Goal: Task Accomplishment & Management: Use online tool/utility

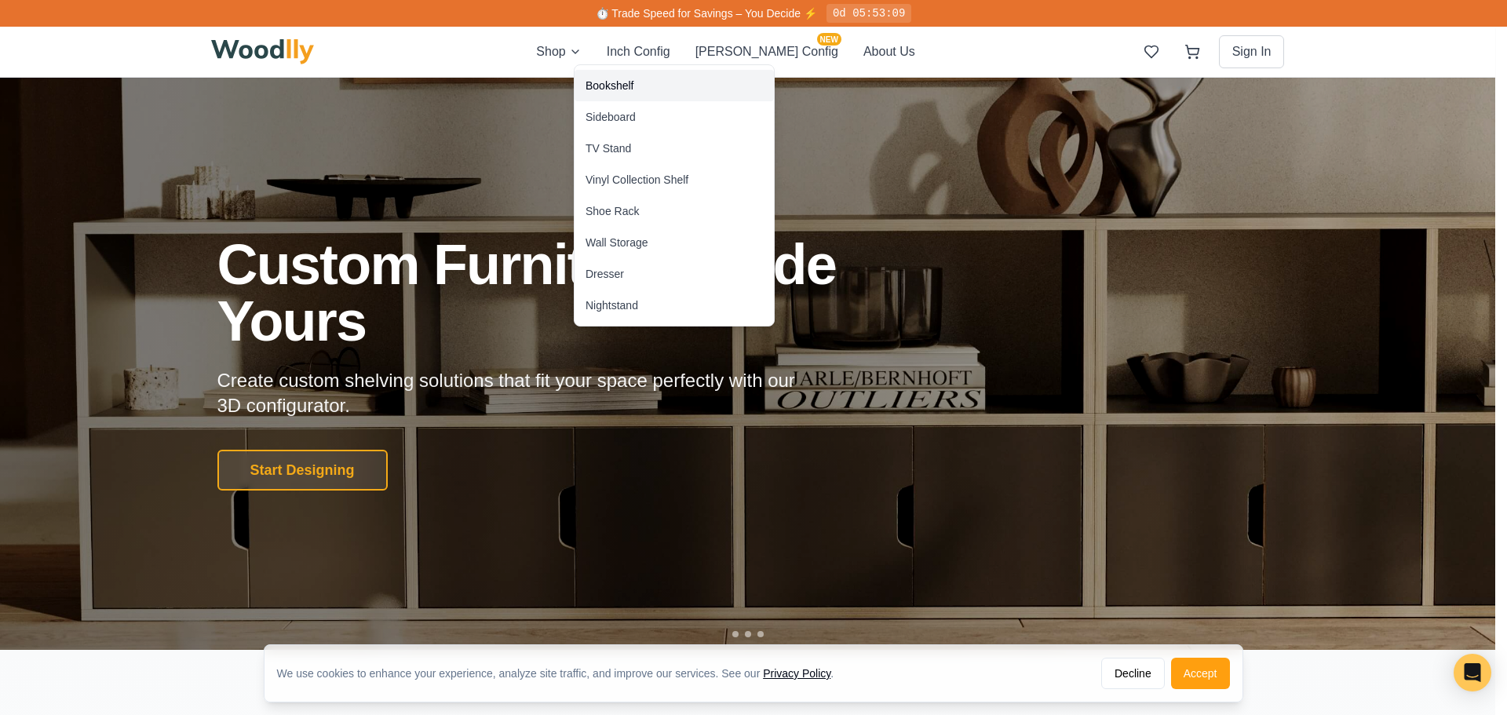
click at [606, 82] on div "Bookshelf" at bounding box center [609, 86] width 48 height 16
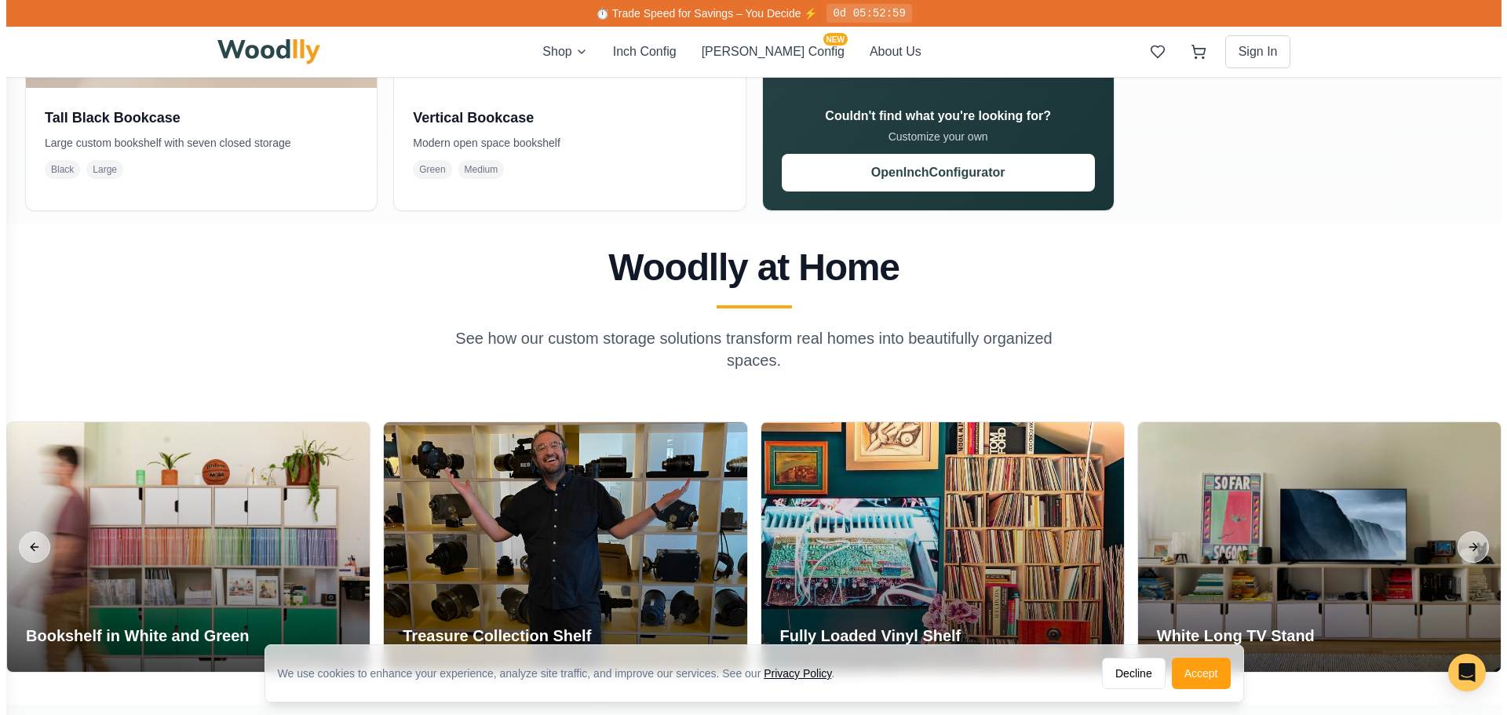
scroll to position [1805, 0]
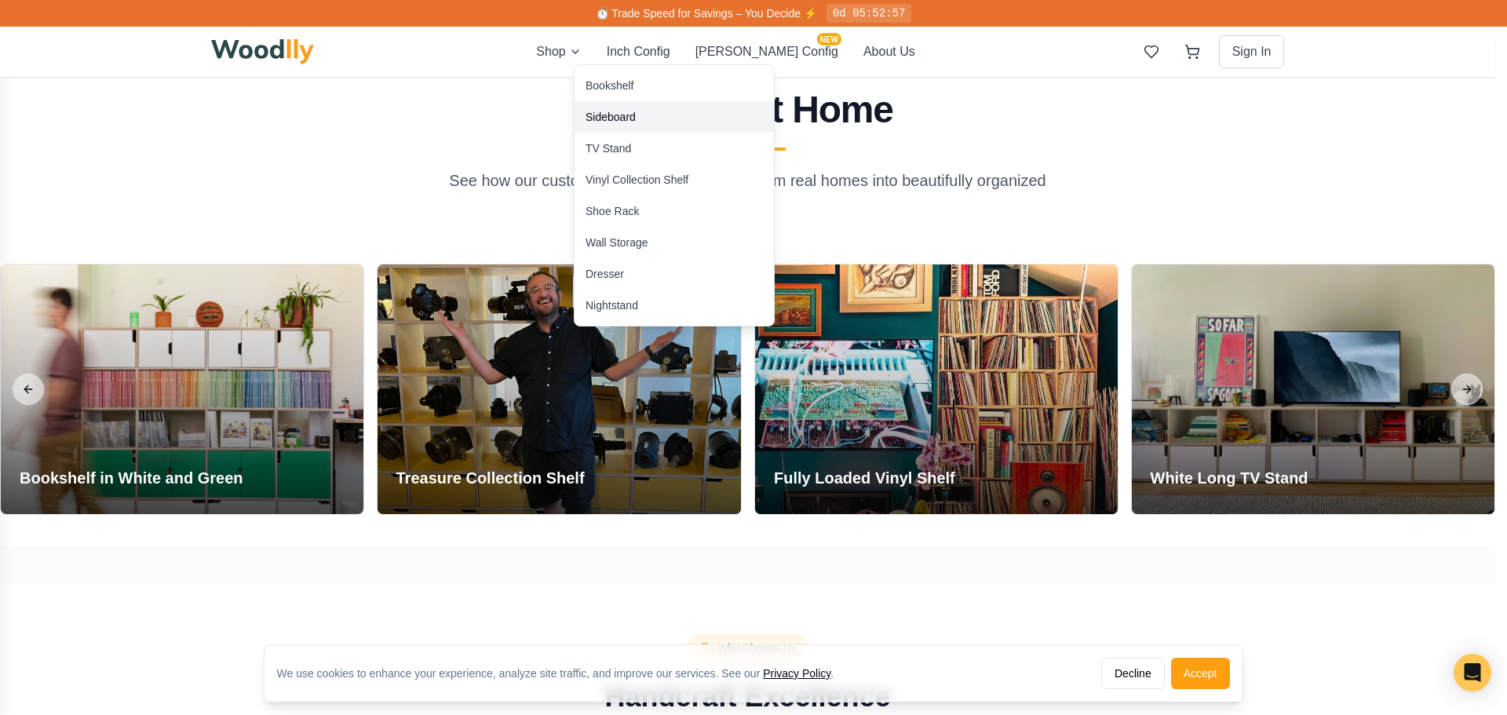
click at [600, 116] on div "Sideboard" at bounding box center [610, 117] width 50 height 16
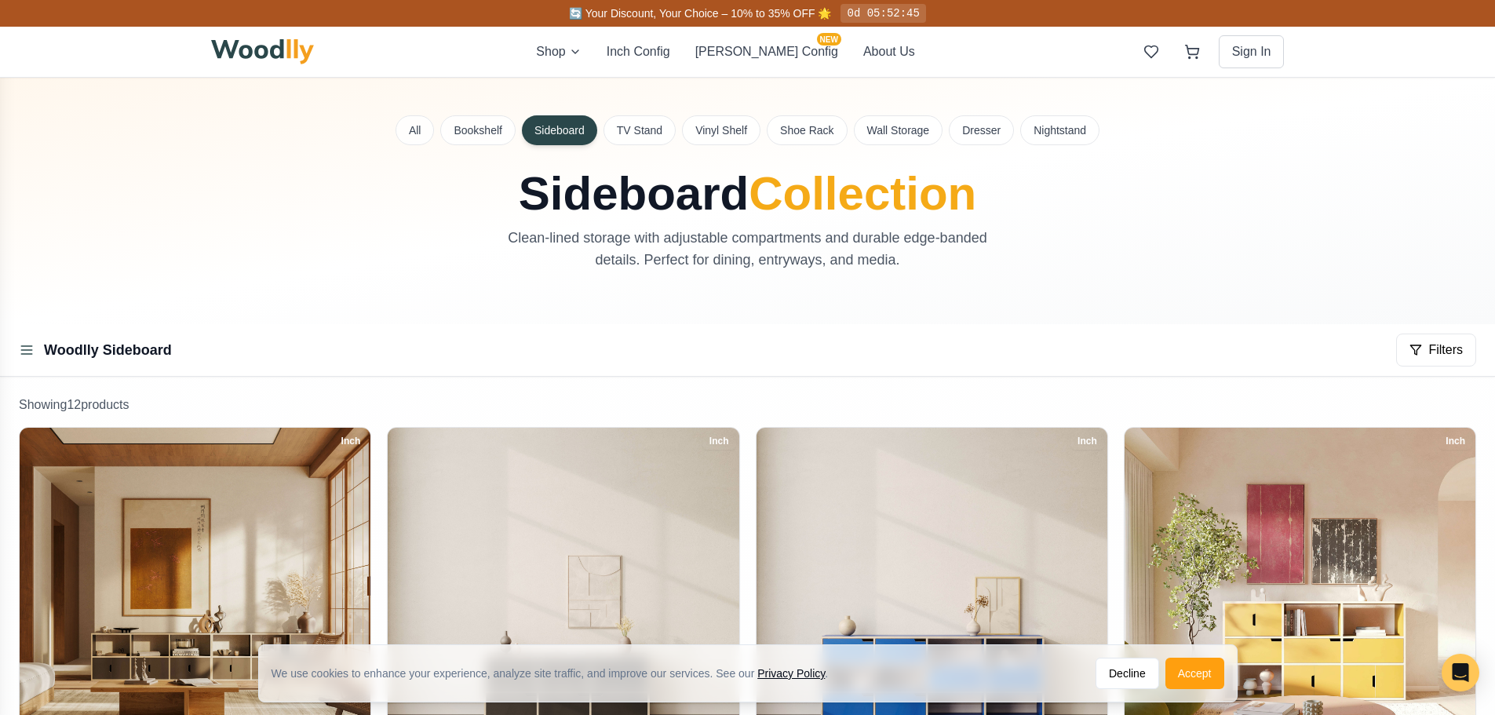
click at [628, 126] on button "TV Stand" at bounding box center [639, 130] width 72 height 30
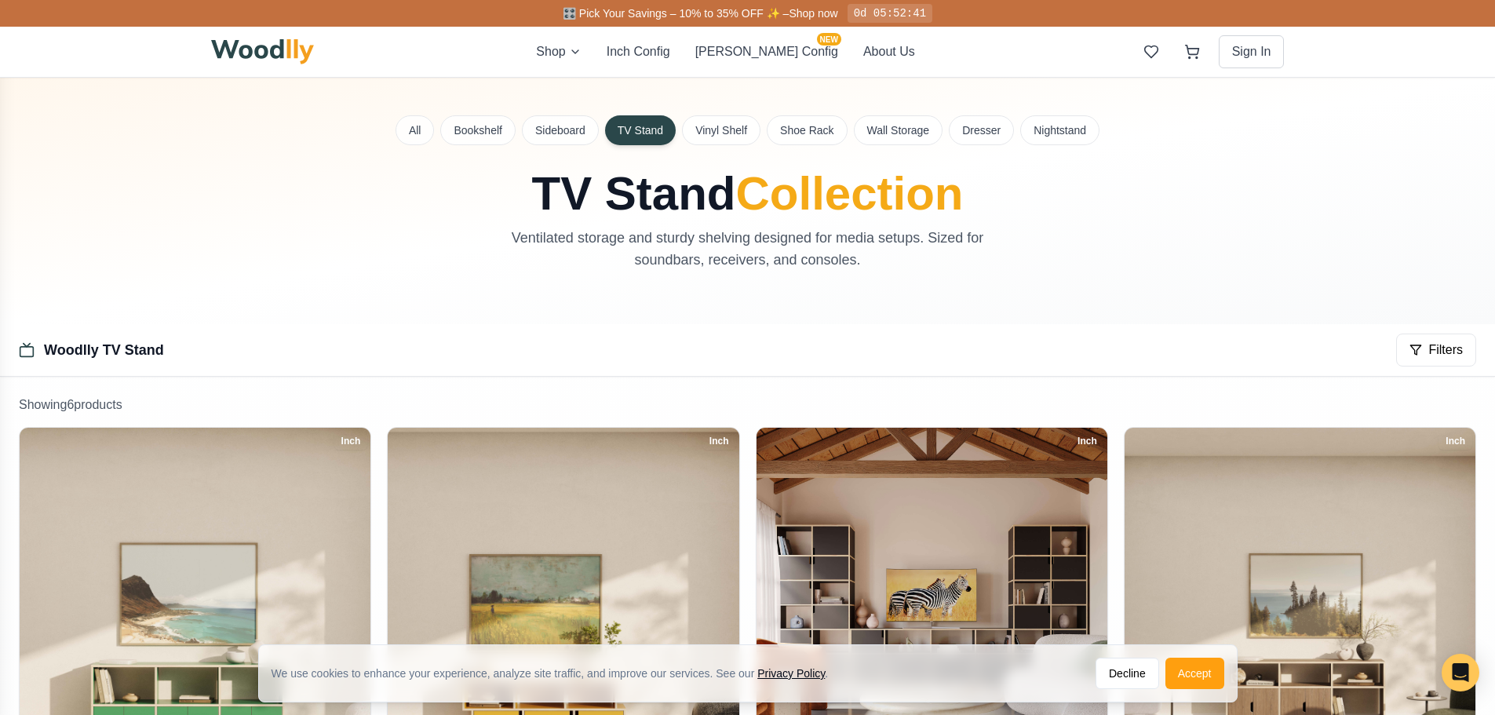
click at [420, 133] on button "All" at bounding box center [414, 130] width 39 height 30
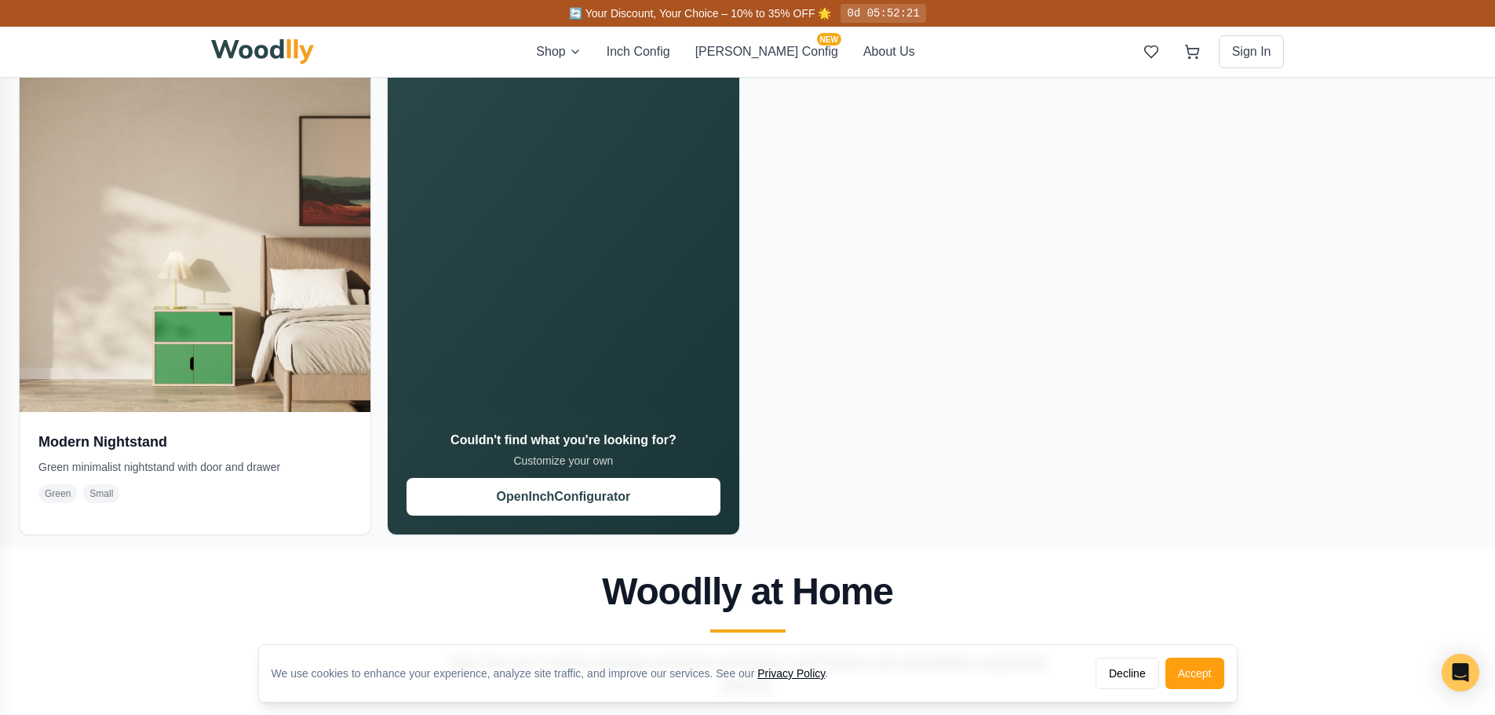
scroll to position [8161, 0]
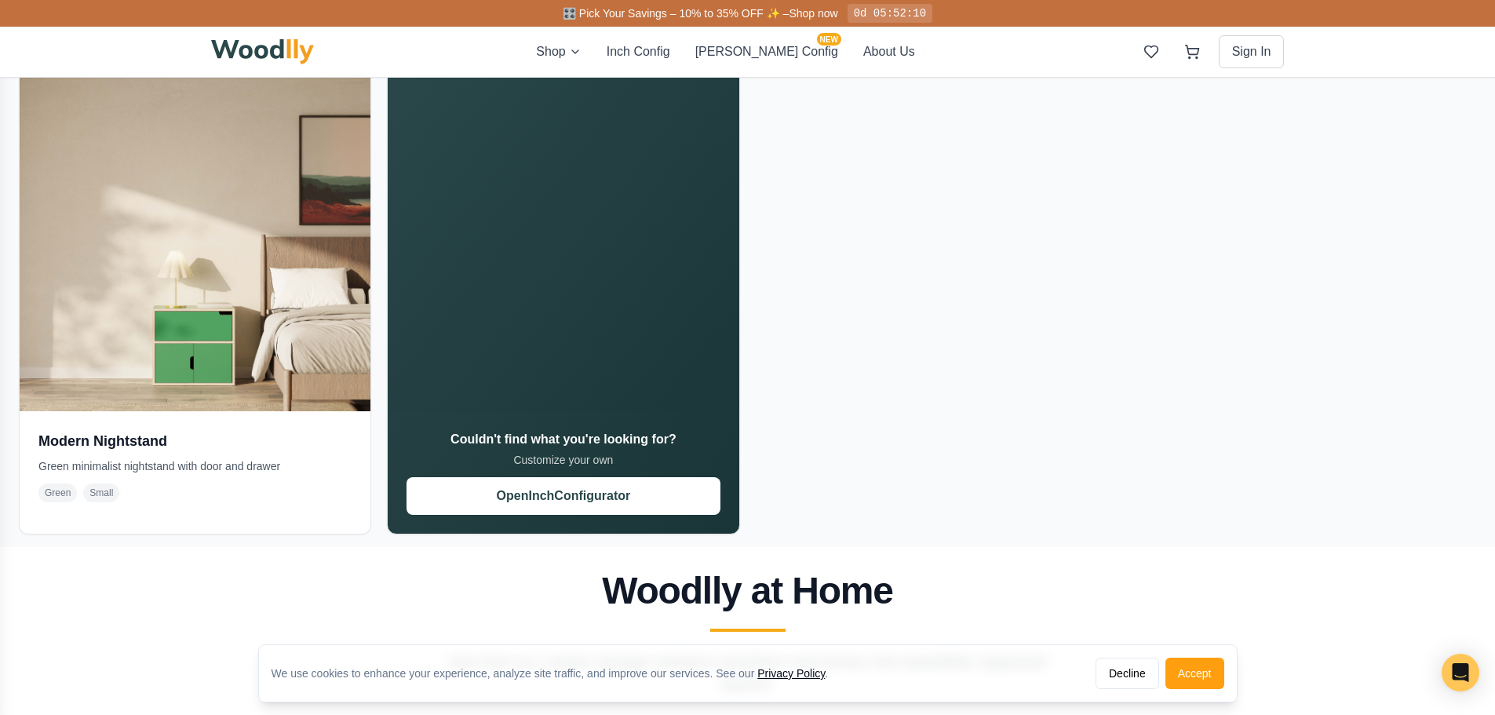
click at [670, 53] on button "Inch Config" at bounding box center [639, 51] width 64 height 19
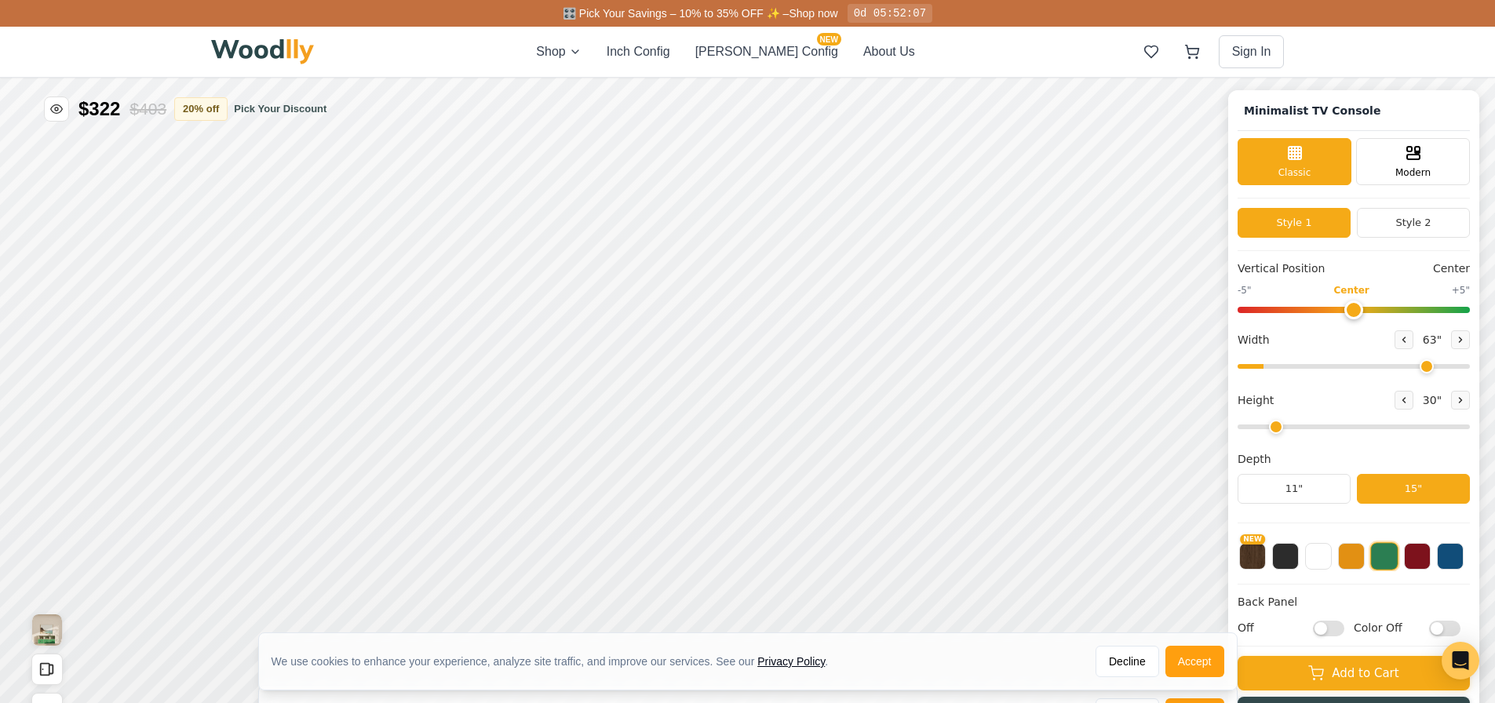
type input "63"
type input "2"
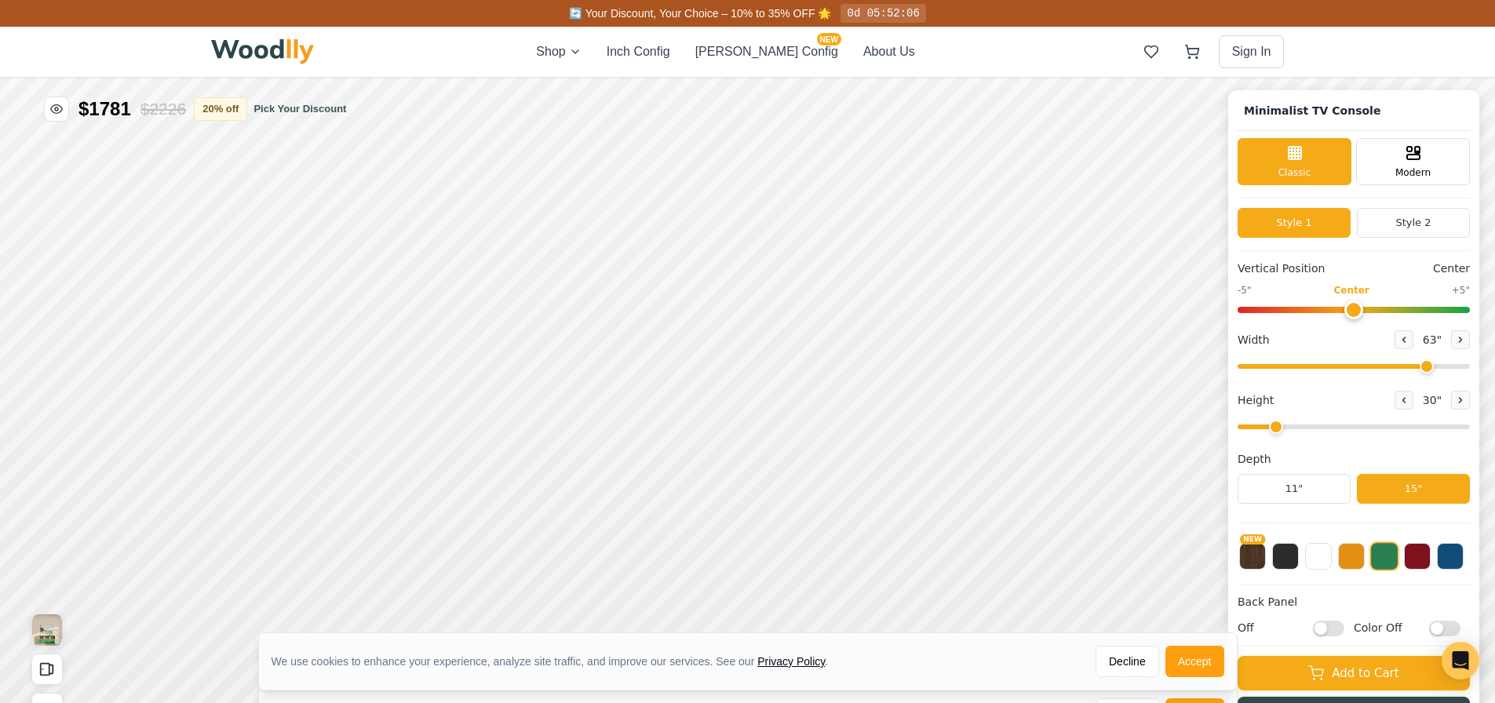
click at [772, 52] on button "[PERSON_NAME] Config NEW" at bounding box center [766, 51] width 143 height 19
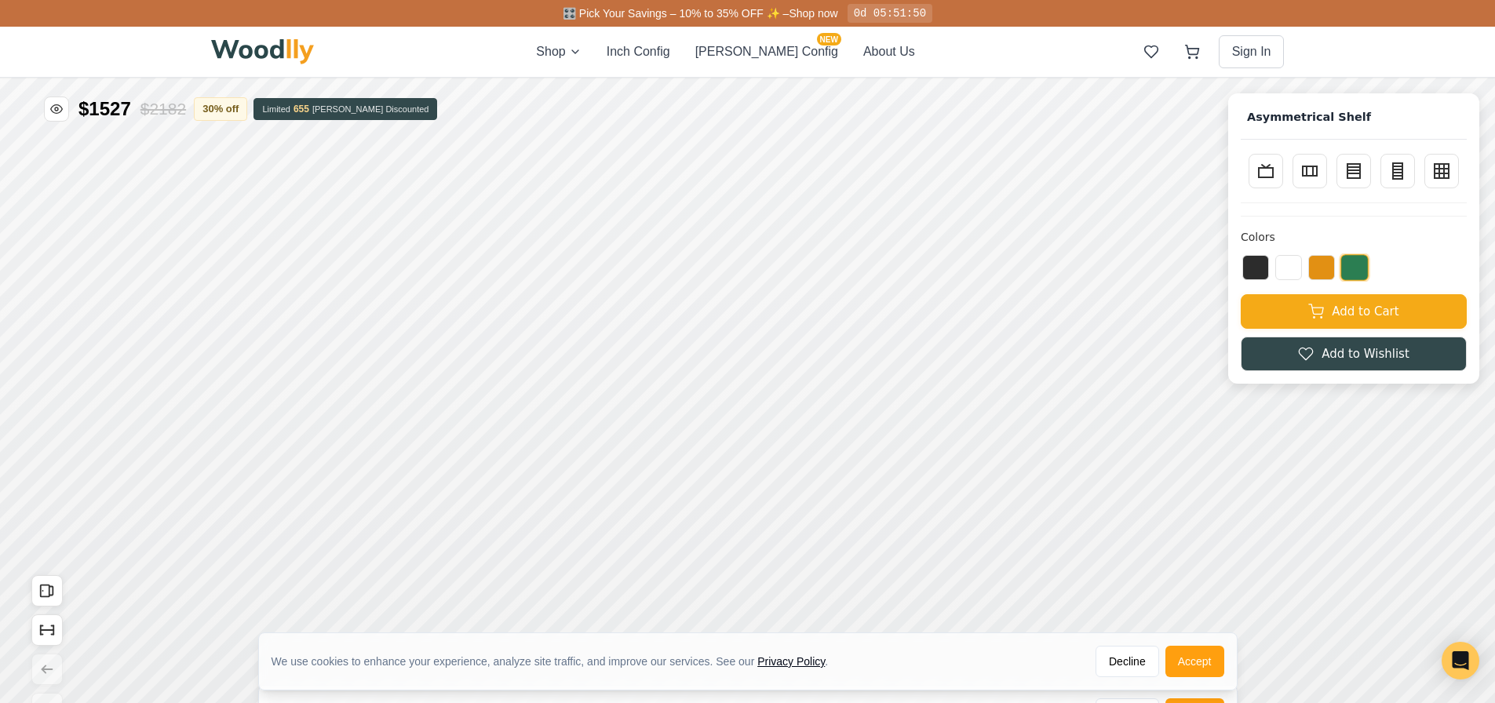
click at [1407, 174] on icon at bounding box center [1397, 171] width 19 height 19
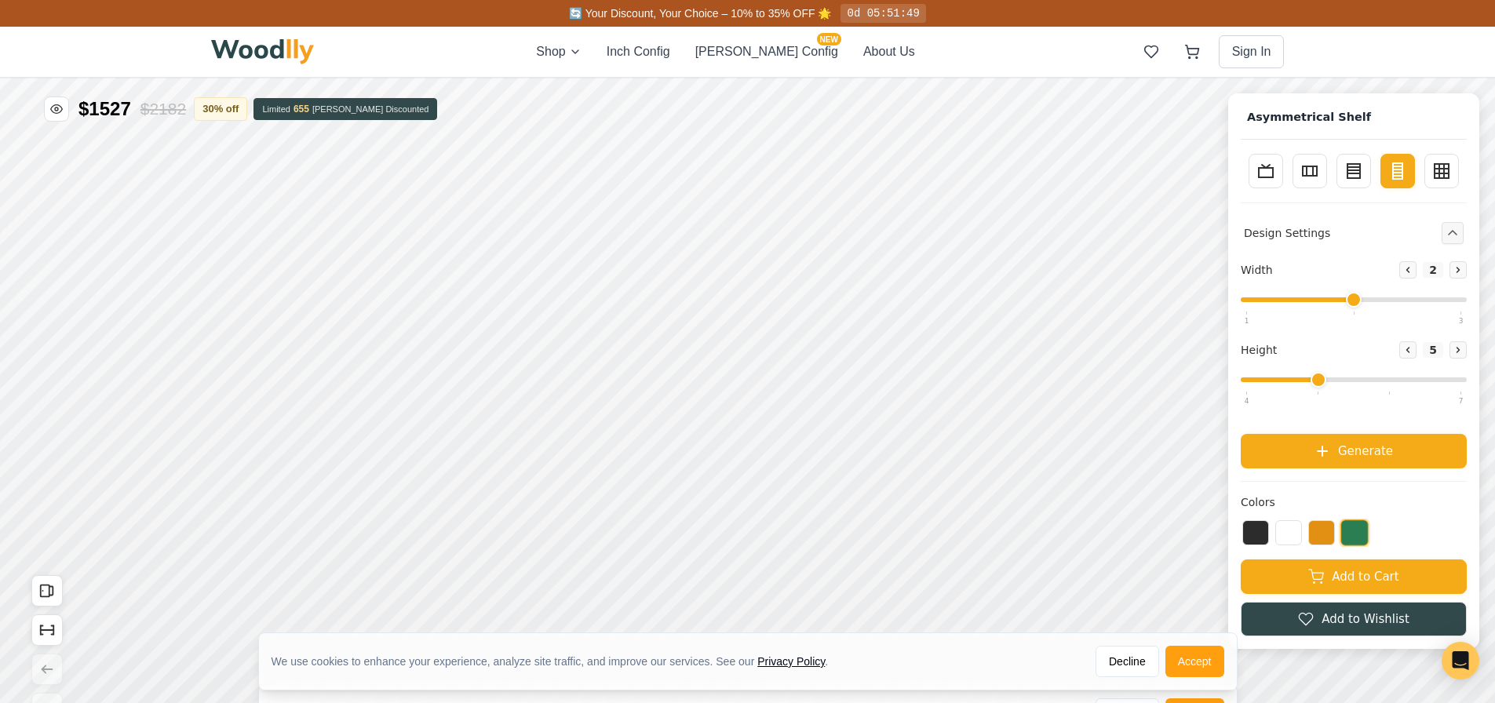
click at [1407, 174] on icon at bounding box center [1397, 171] width 19 height 19
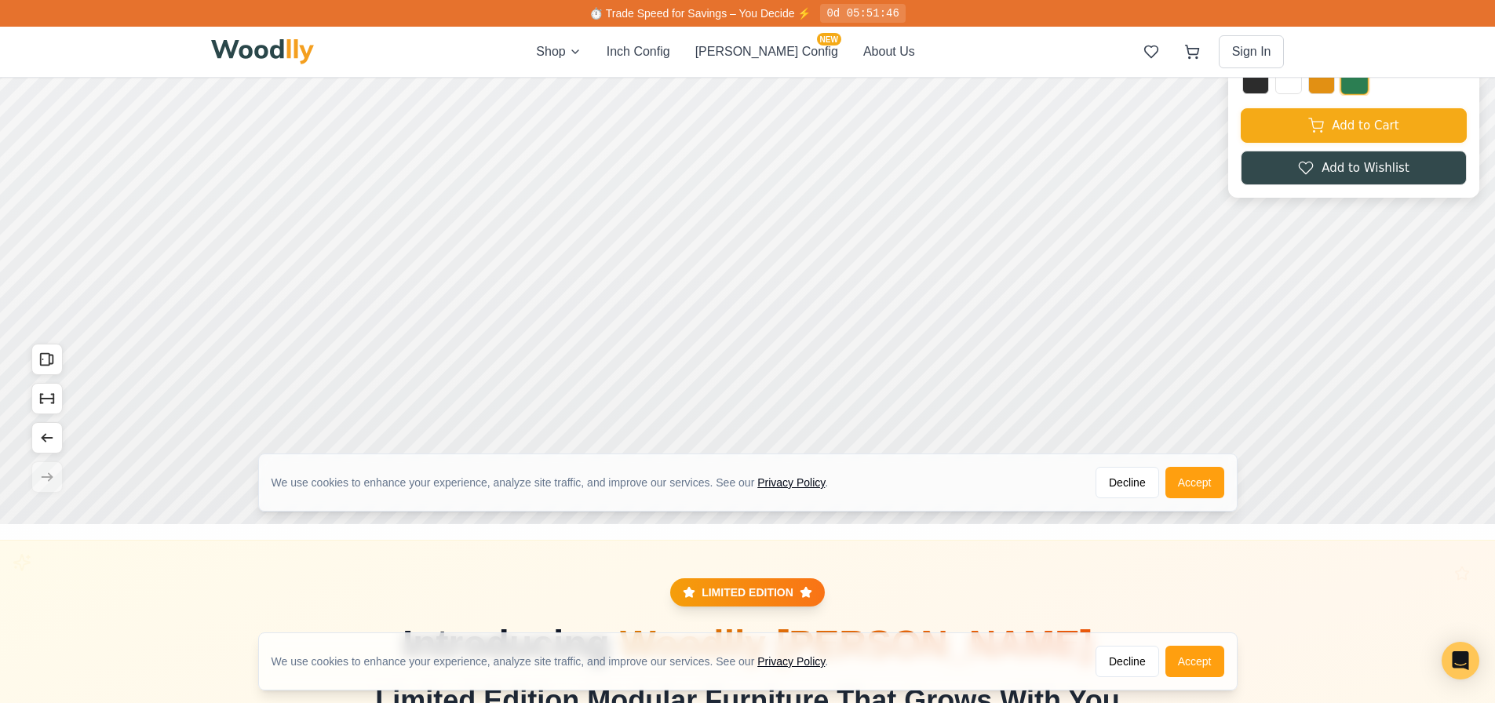
scroll to position [235, 0]
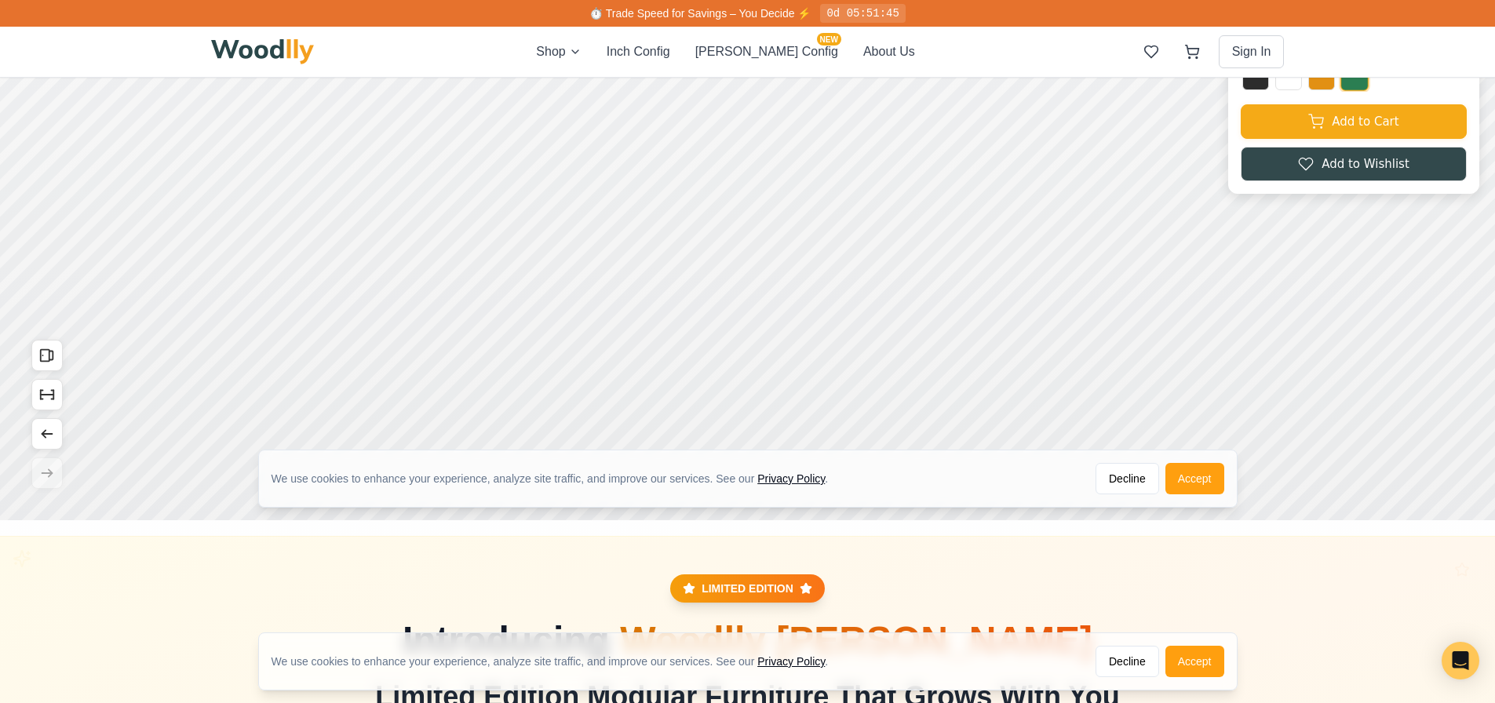
click at [1137, 476] on button "Decline" at bounding box center [1127, 478] width 64 height 31
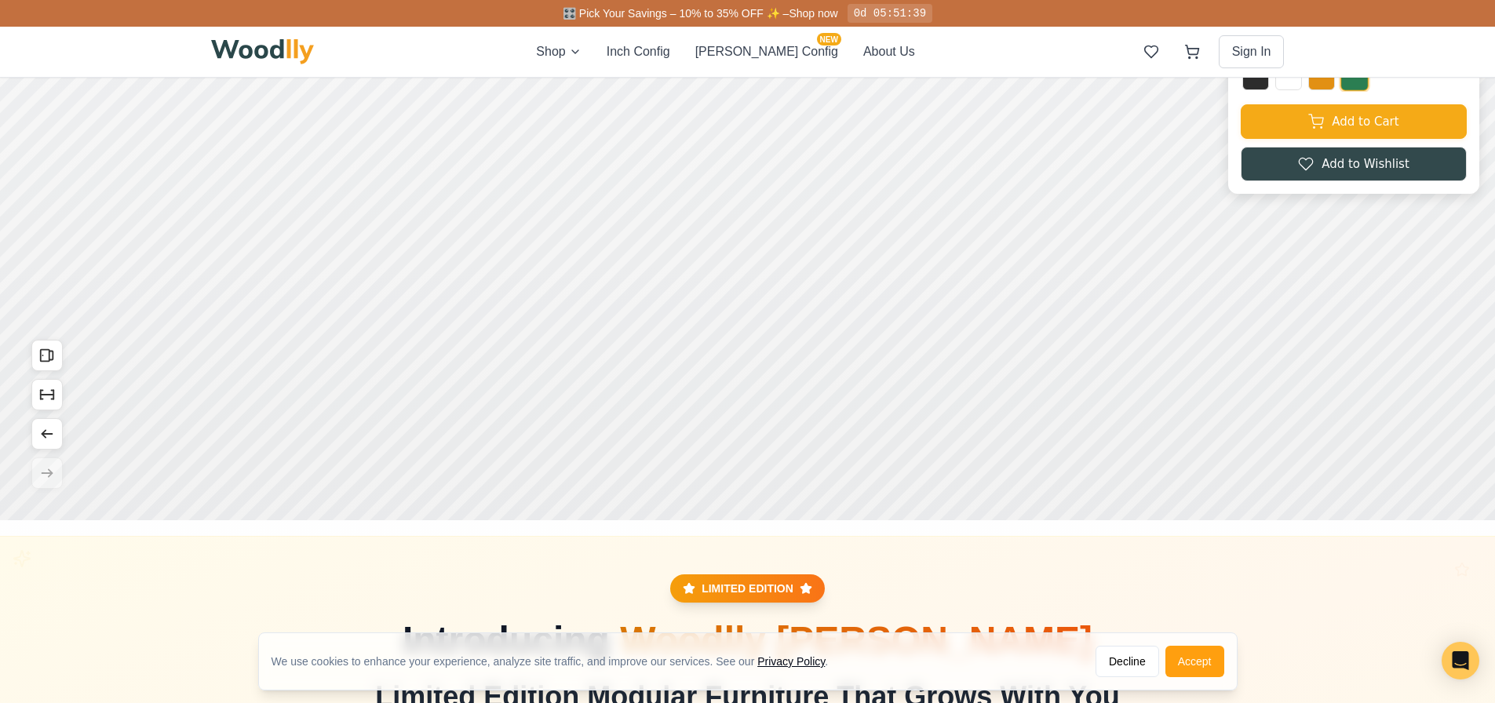
click at [1117, 668] on button "Decline" at bounding box center [1127, 661] width 64 height 31
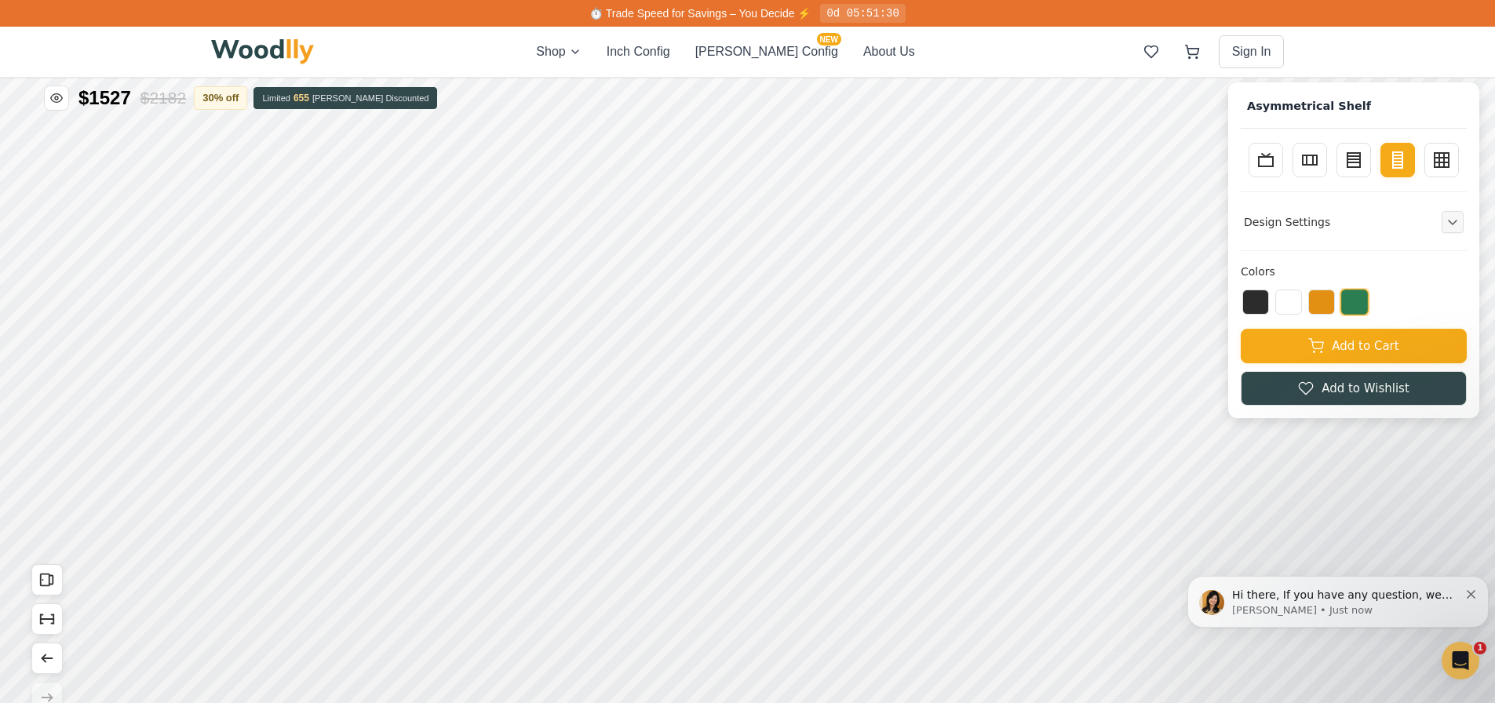
scroll to position [0, 0]
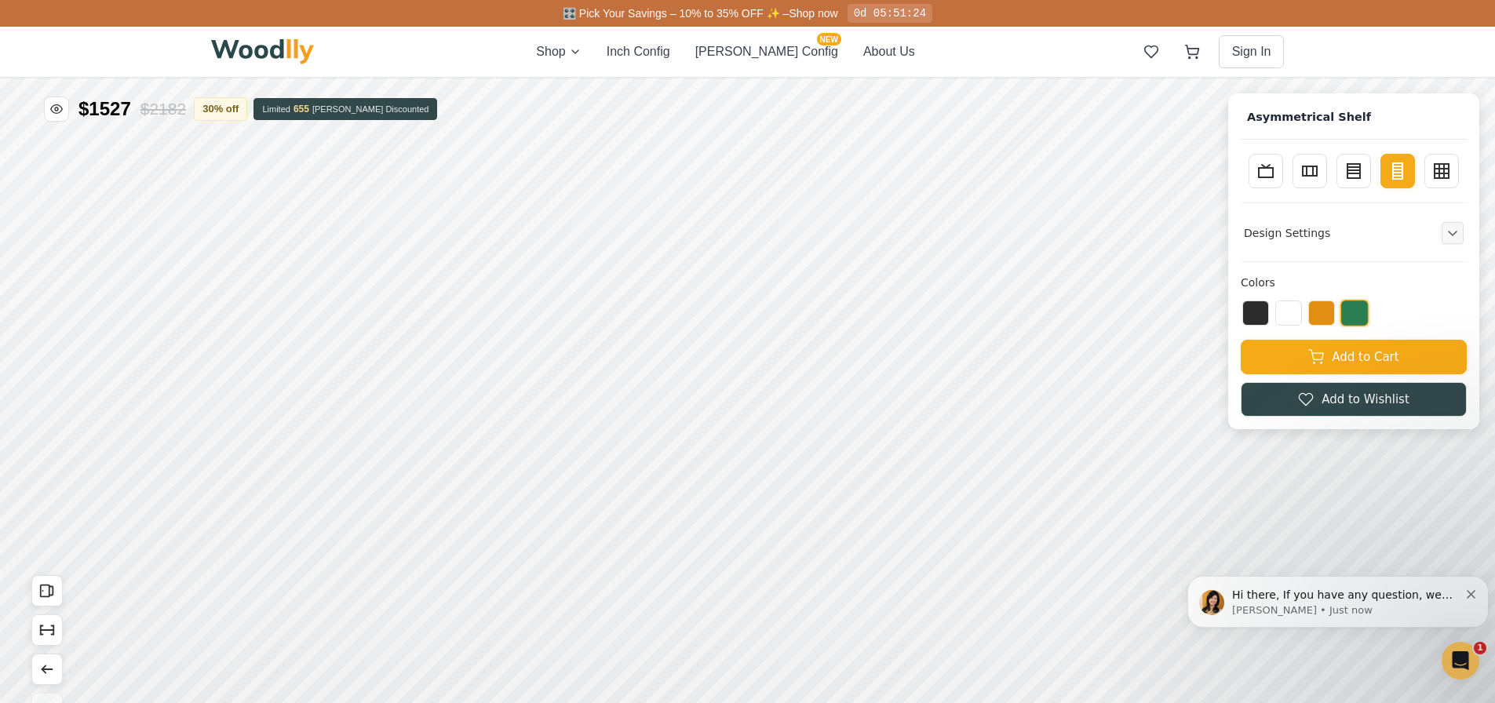
click at [670, 52] on button "Inch Config" at bounding box center [639, 51] width 64 height 19
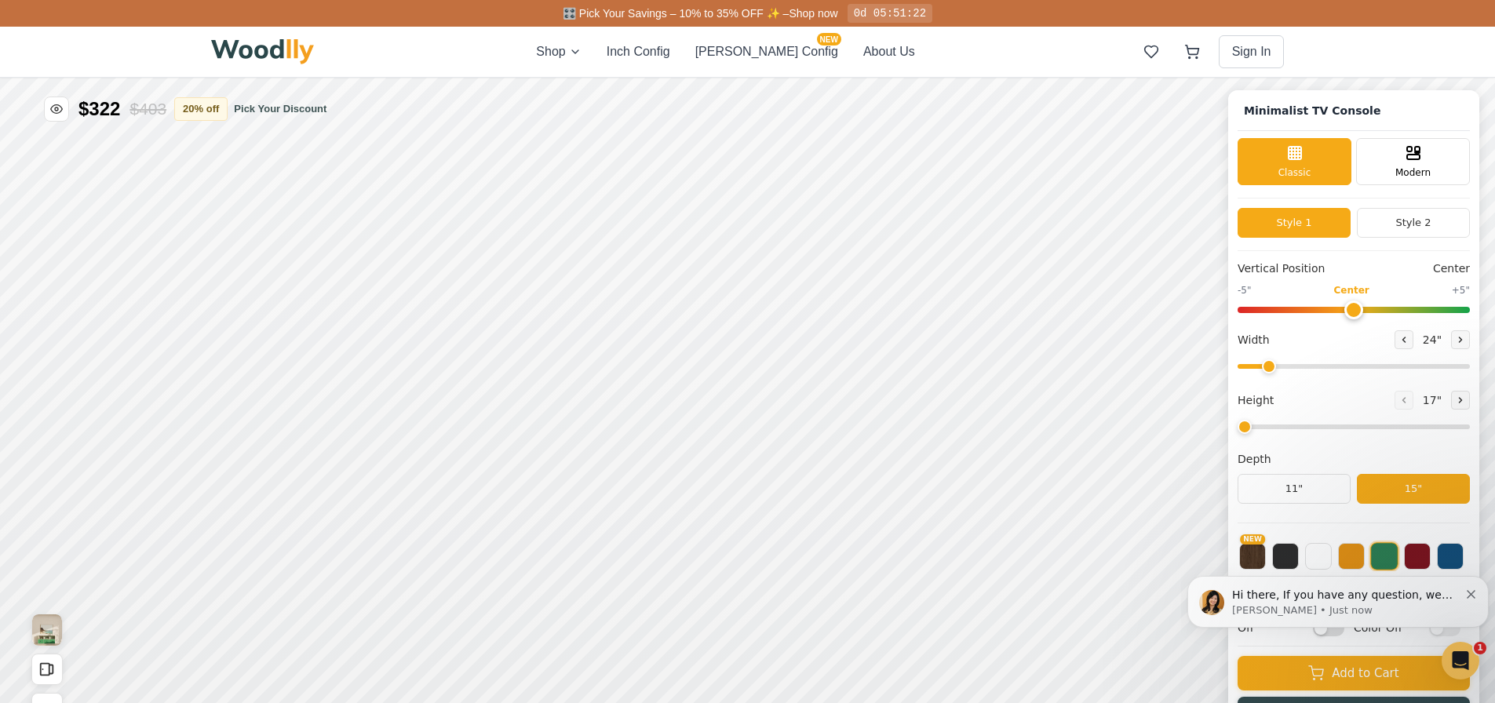
type input "63"
type input "2"
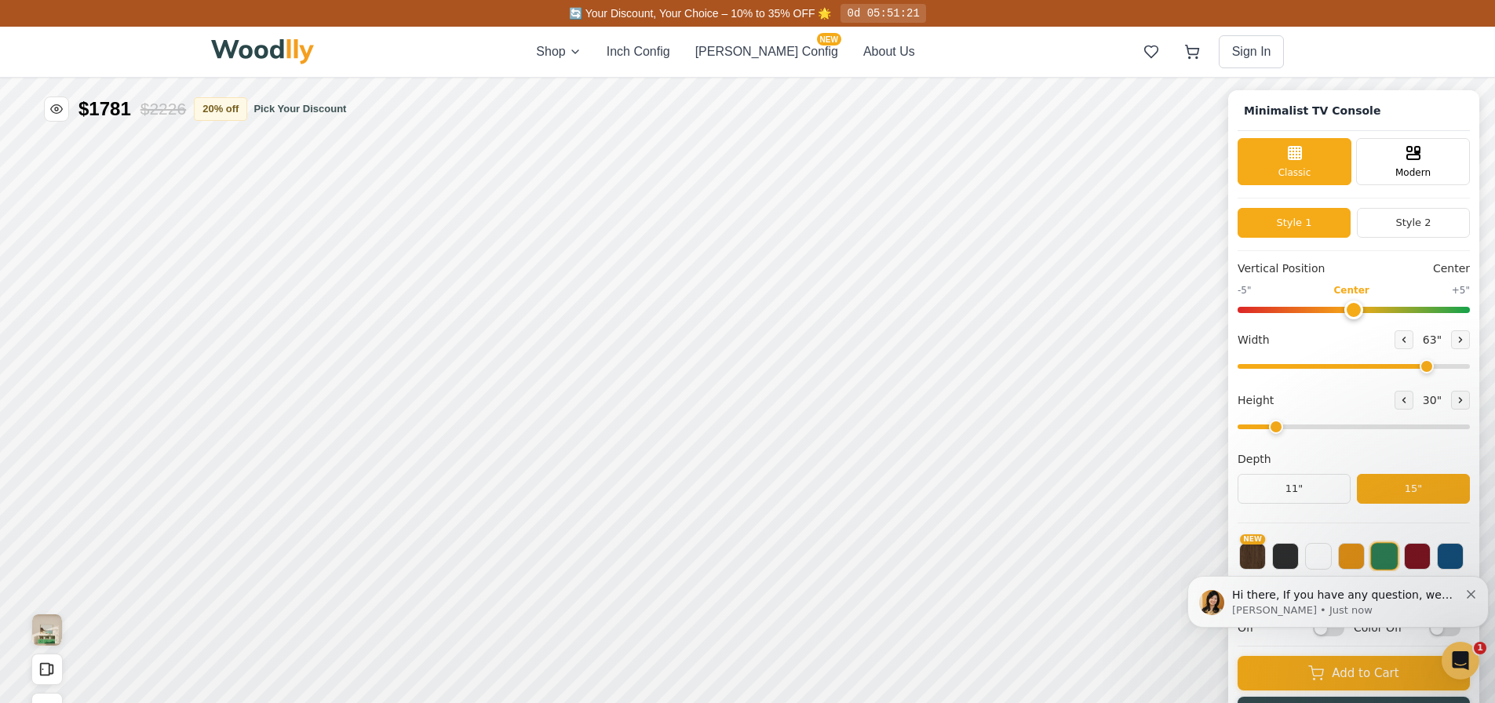
click at [1438, 153] on div "Modern" at bounding box center [1413, 161] width 114 height 47
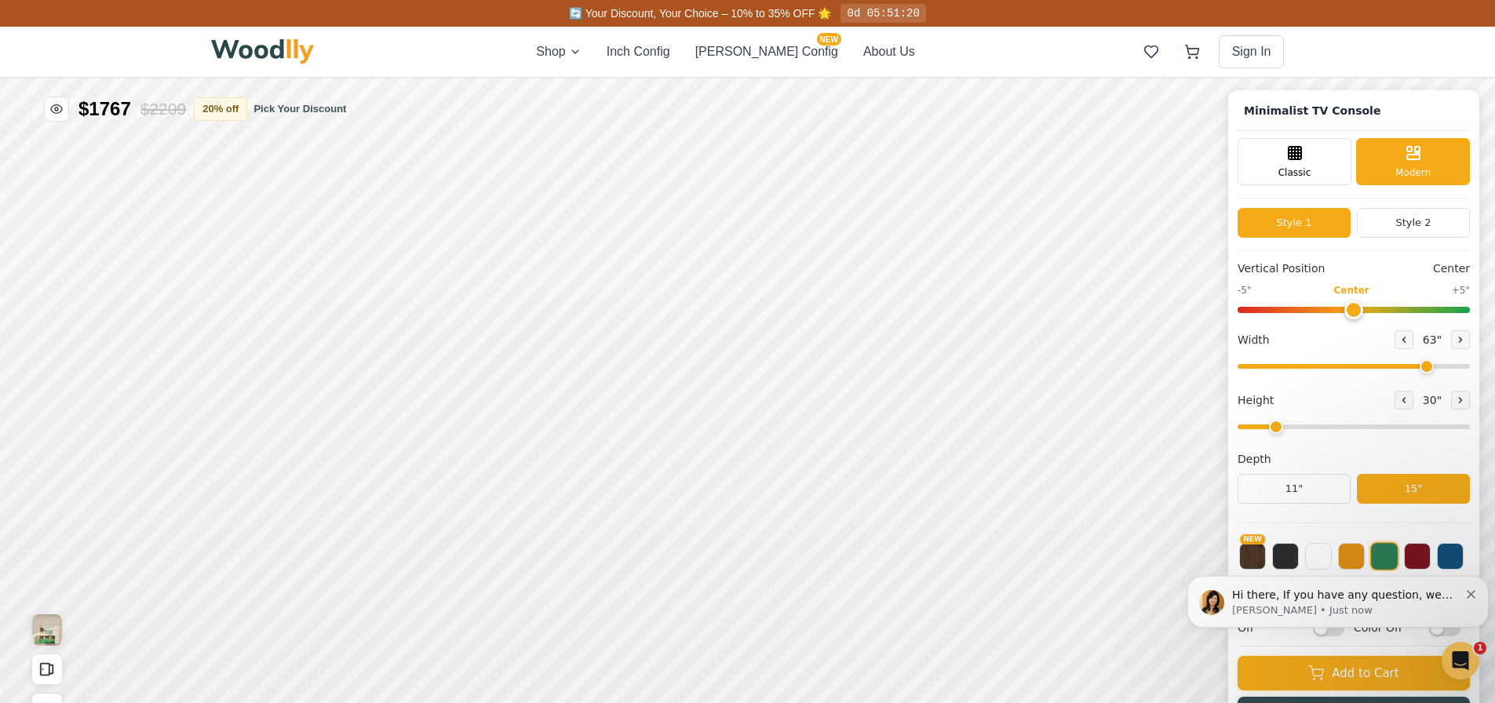
click at [1314, 161] on div "Classic" at bounding box center [1294, 161] width 114 height 47
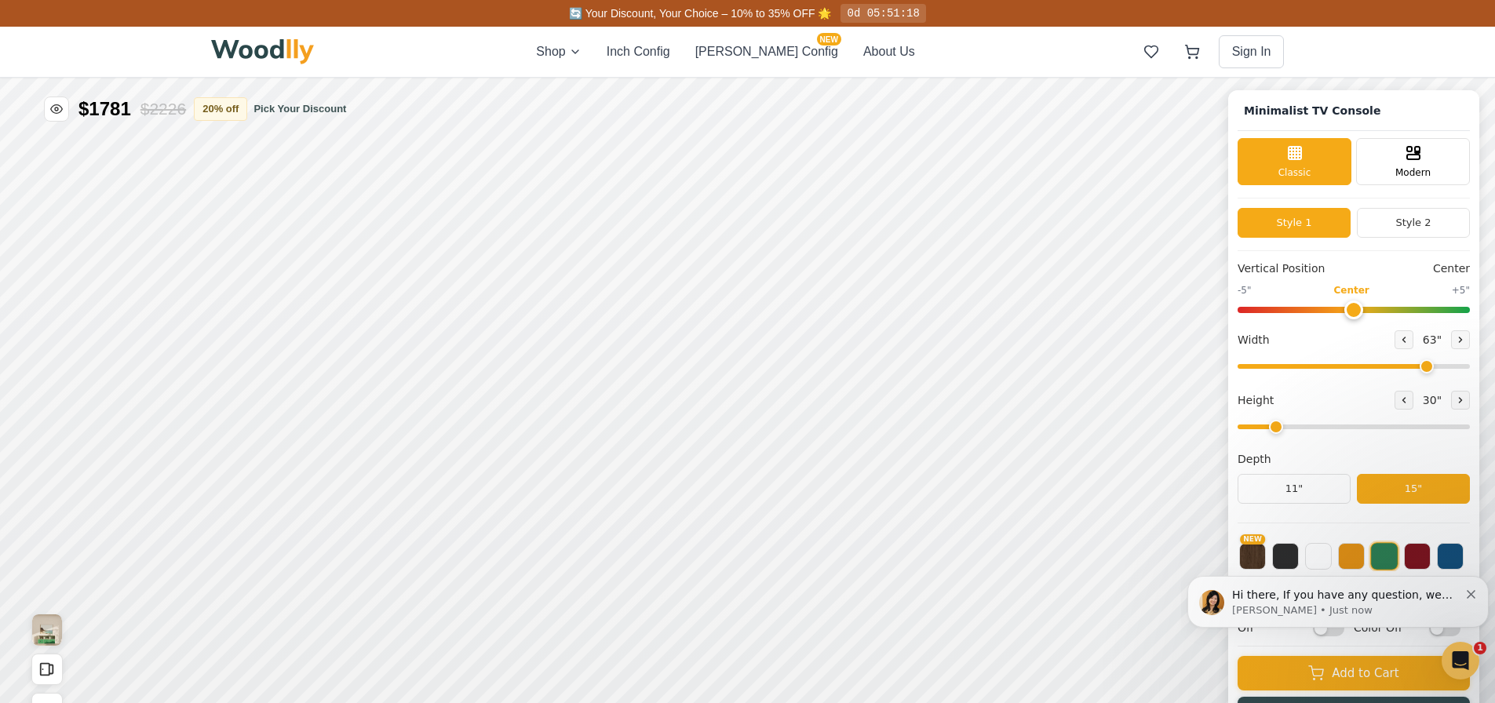
click at [1430, 223] on button "Style 2" at bounding box center [1413, 223] width 113 height 30
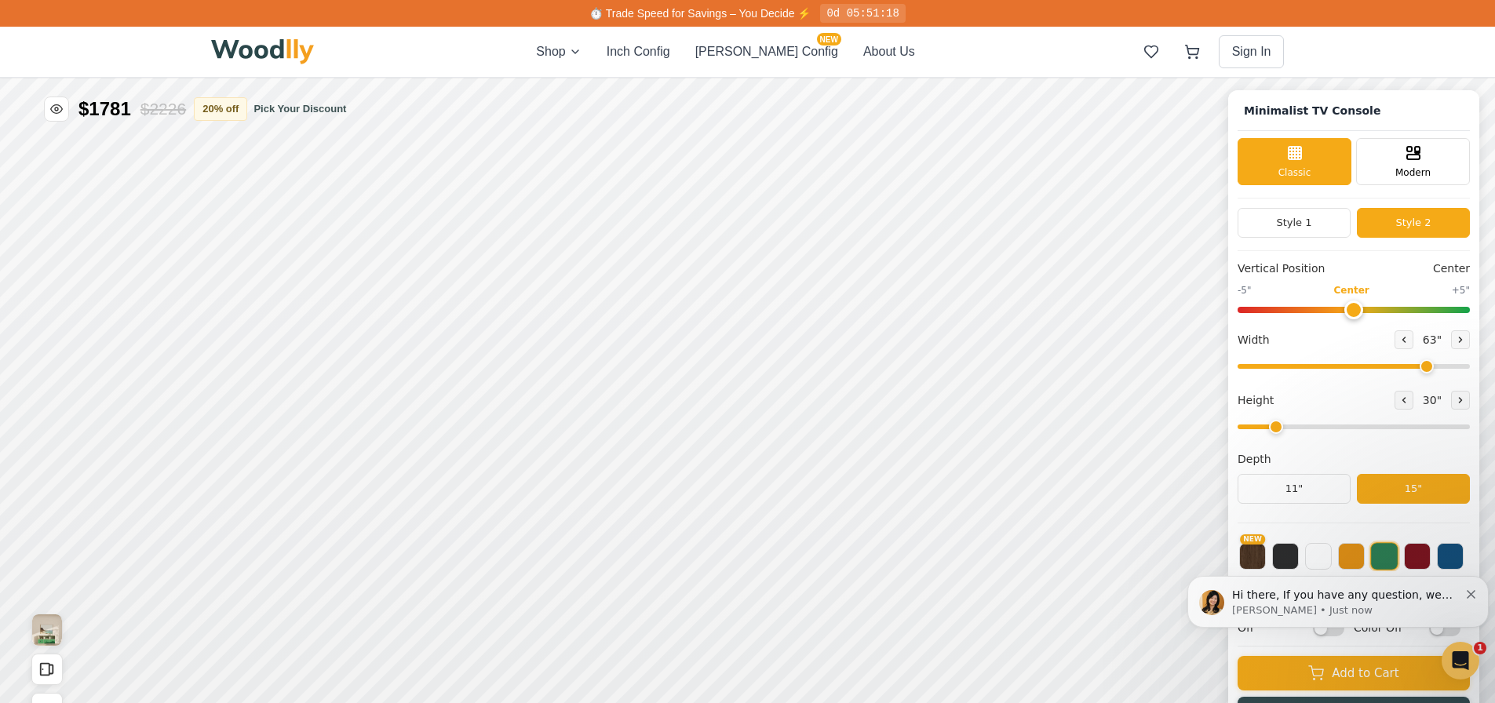
click at [1306, 223] on button "Style 1" at bounding box center [1293, 223] width 113 height 30
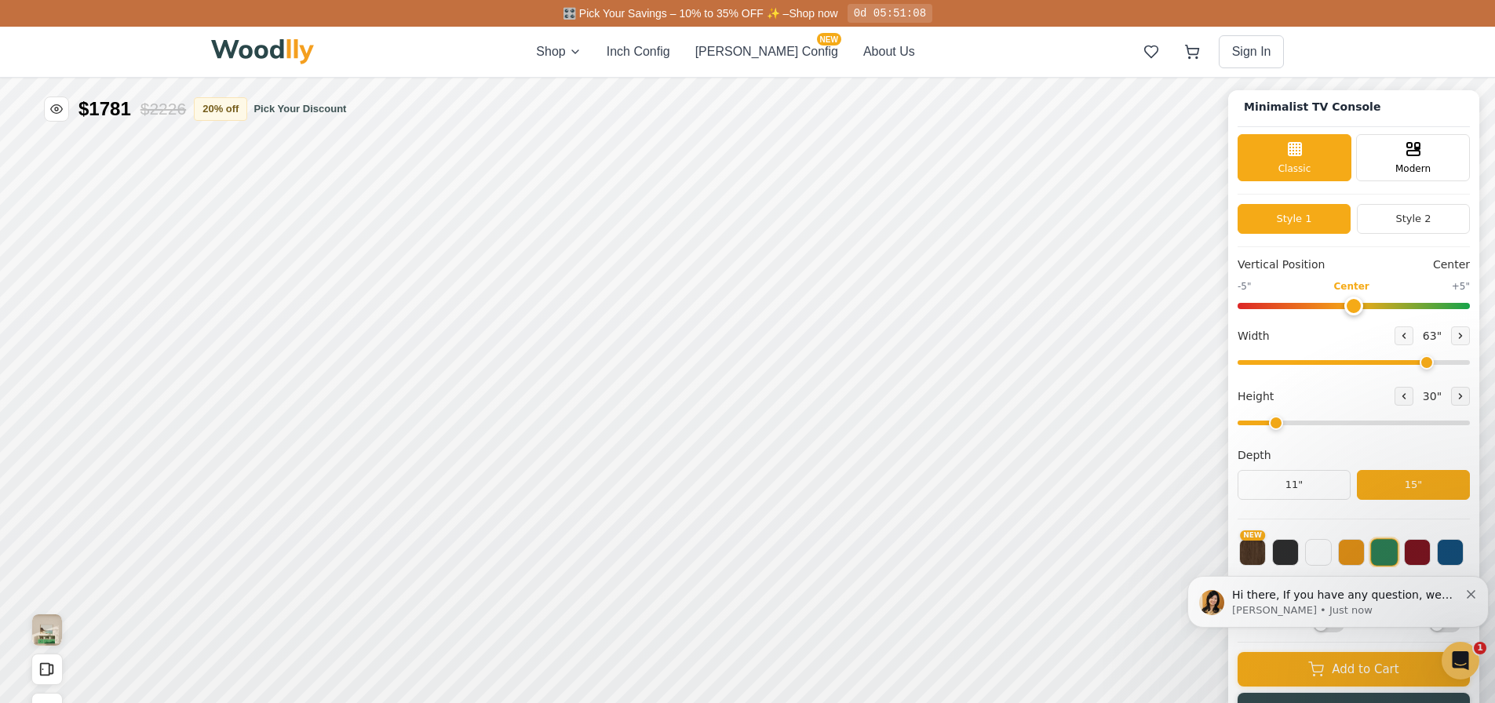
click at [1472, 591] on icon "Dismiss notification" at bounding box center [1471, 594] width 9 height 9
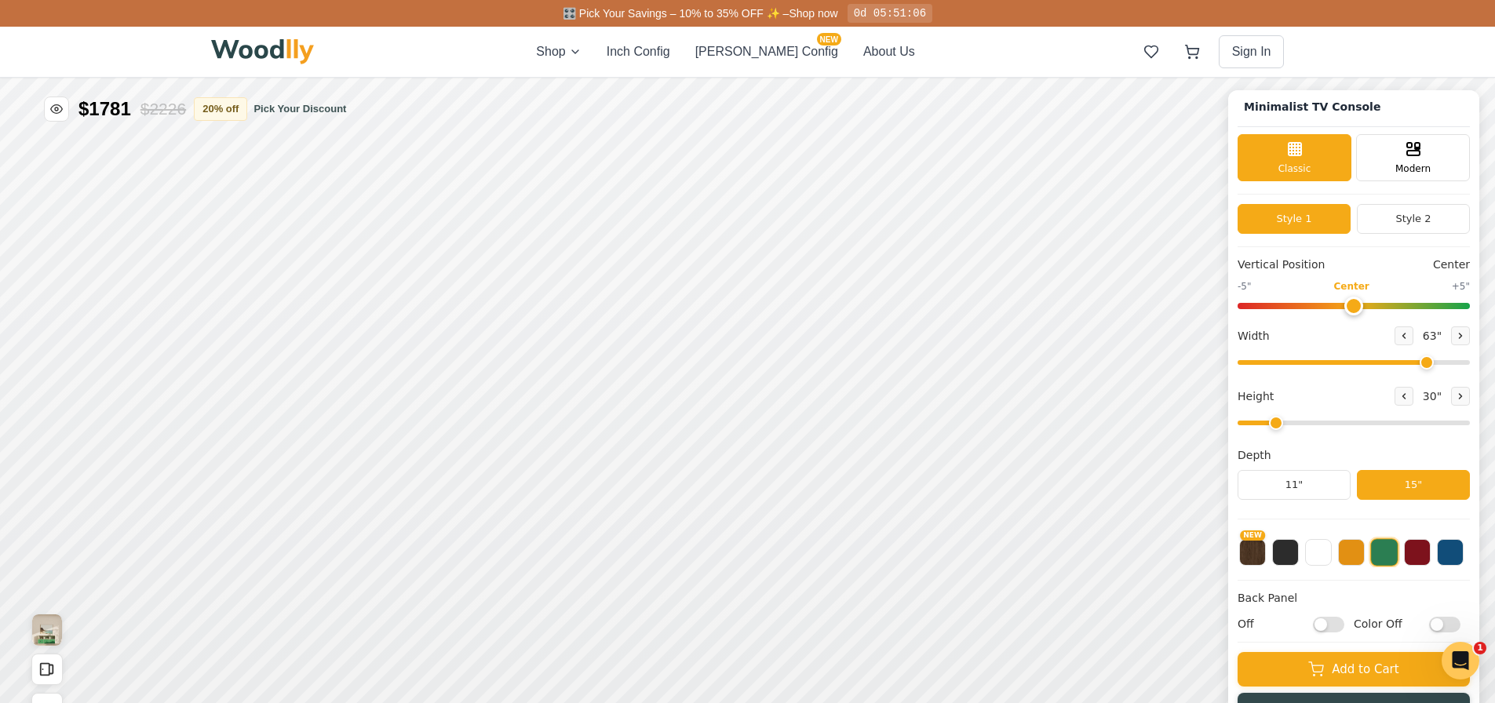
click at [769, 47] on button "[PERSON_NAME] Config NEW" at bounding box center [766, 51] width 143 height 19
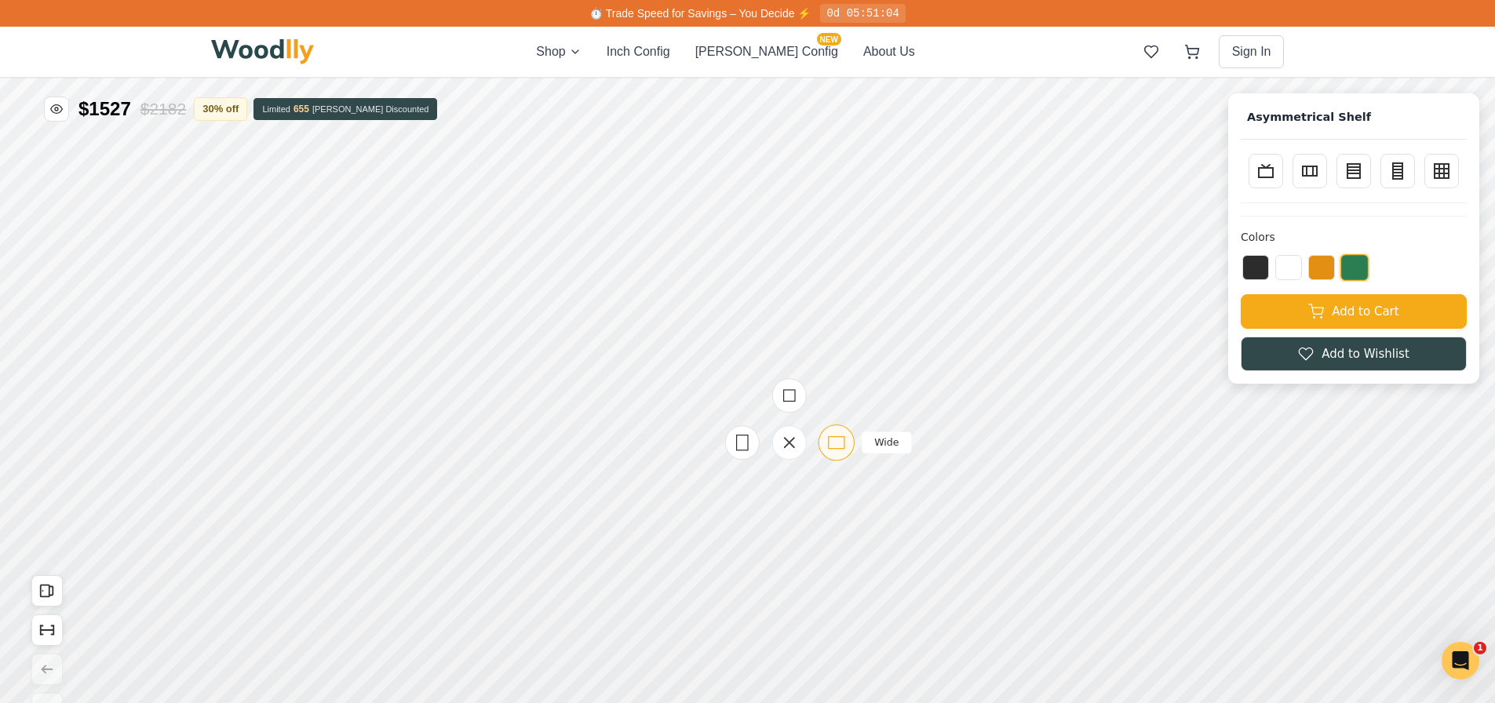
click at [832, 439] on icon at bounding box center [836, 443] width 20 height 20
click at [691, 355] on icon at bounding box center [701, 351] width 20 height 20
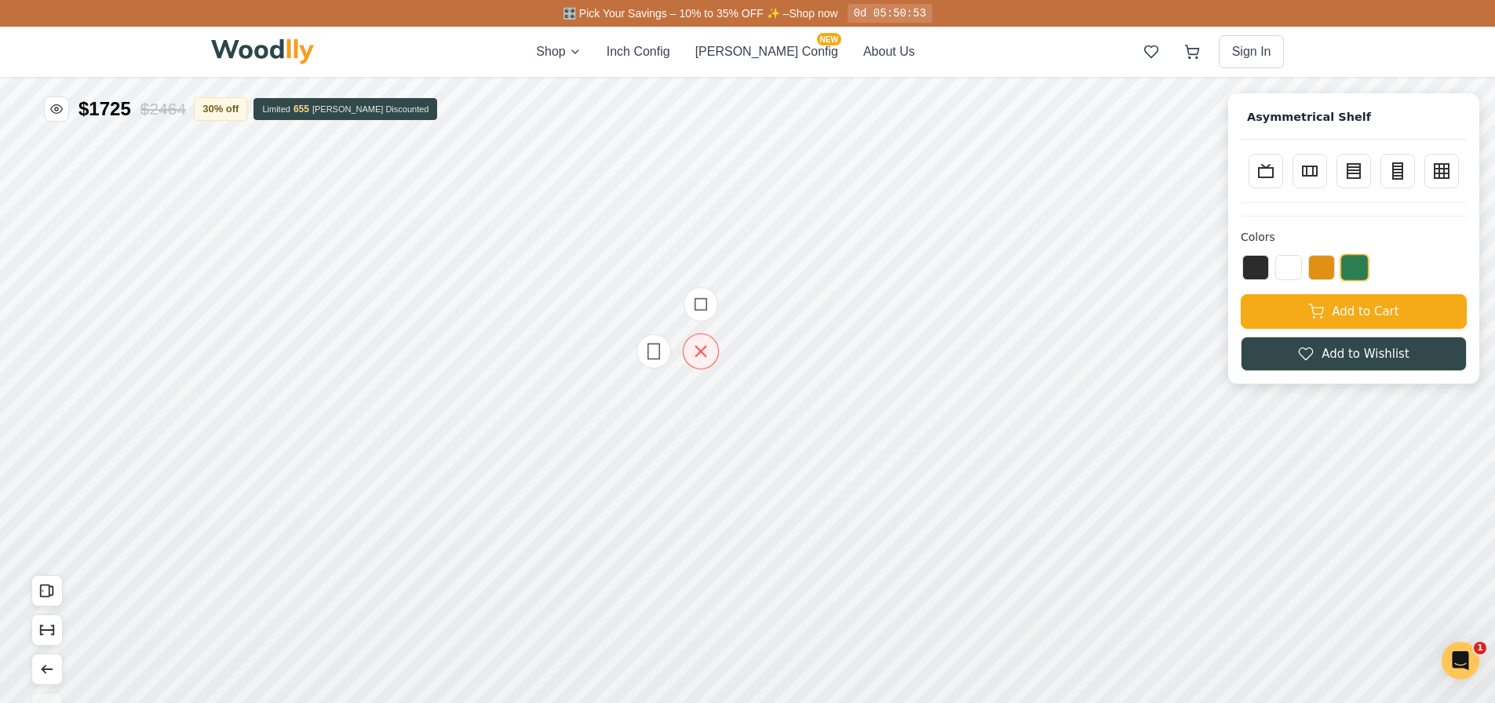
click at [705, 359] on icon at bounding box center [701, 351] width 20 height 20
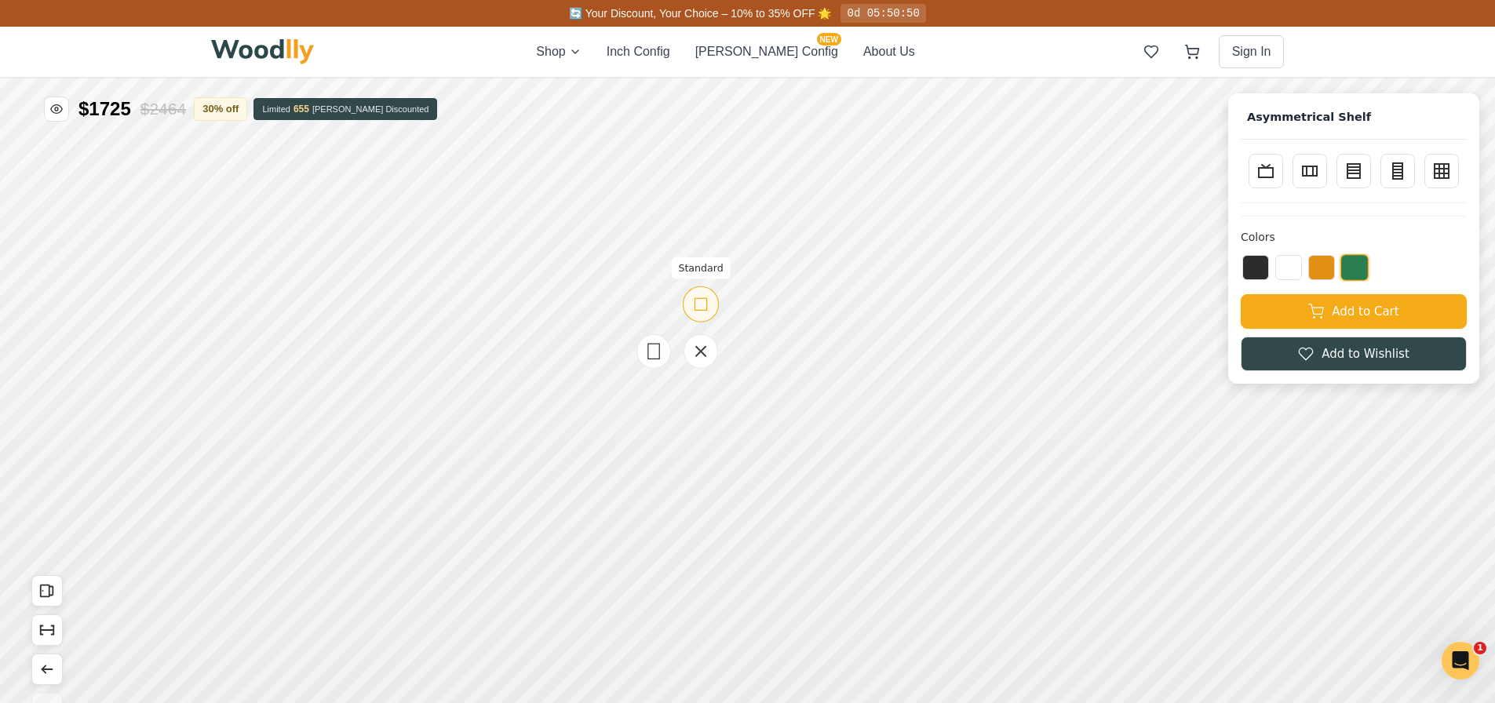
click at [702, 303] on icon at bounding box center [701, 304] width 20 height 20
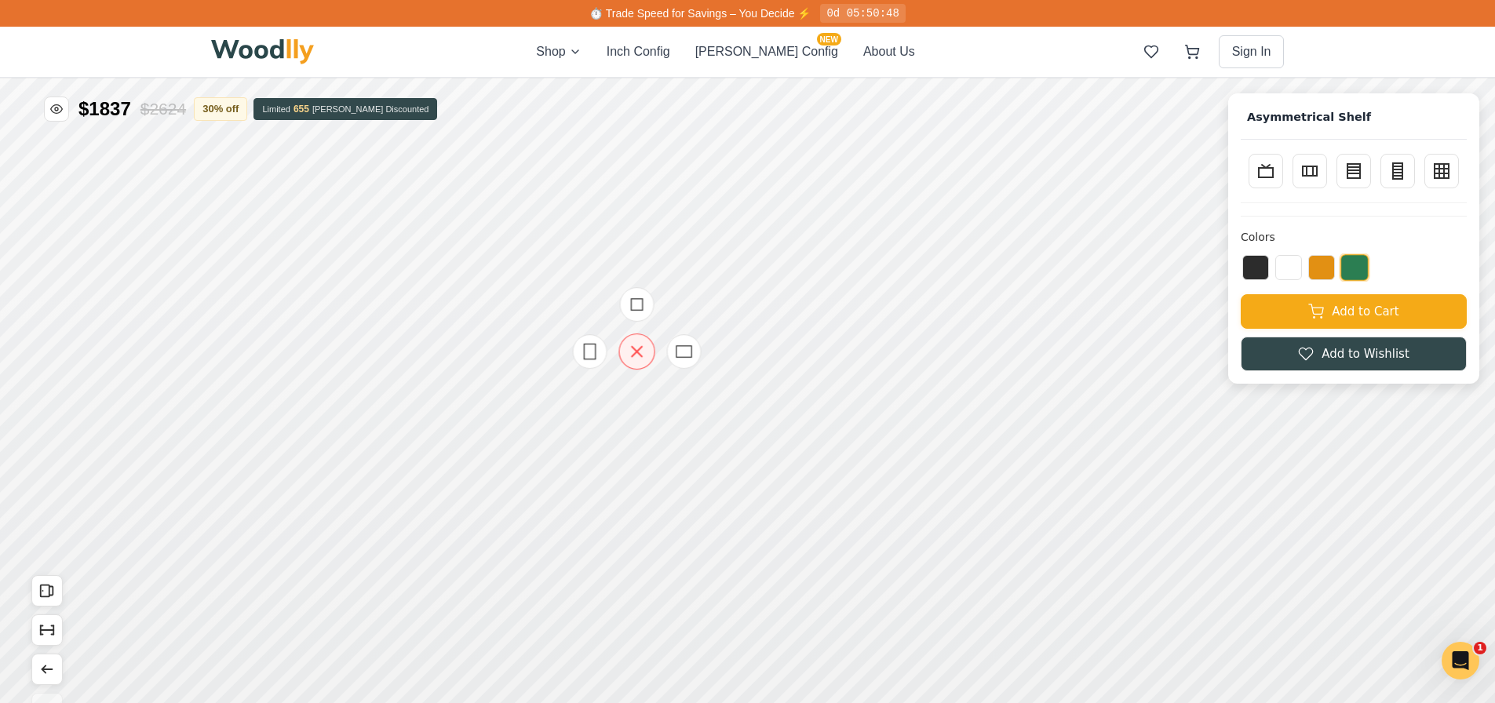
click at [635, 355] on icon at bounding box center [637, 352] width 20 height 20
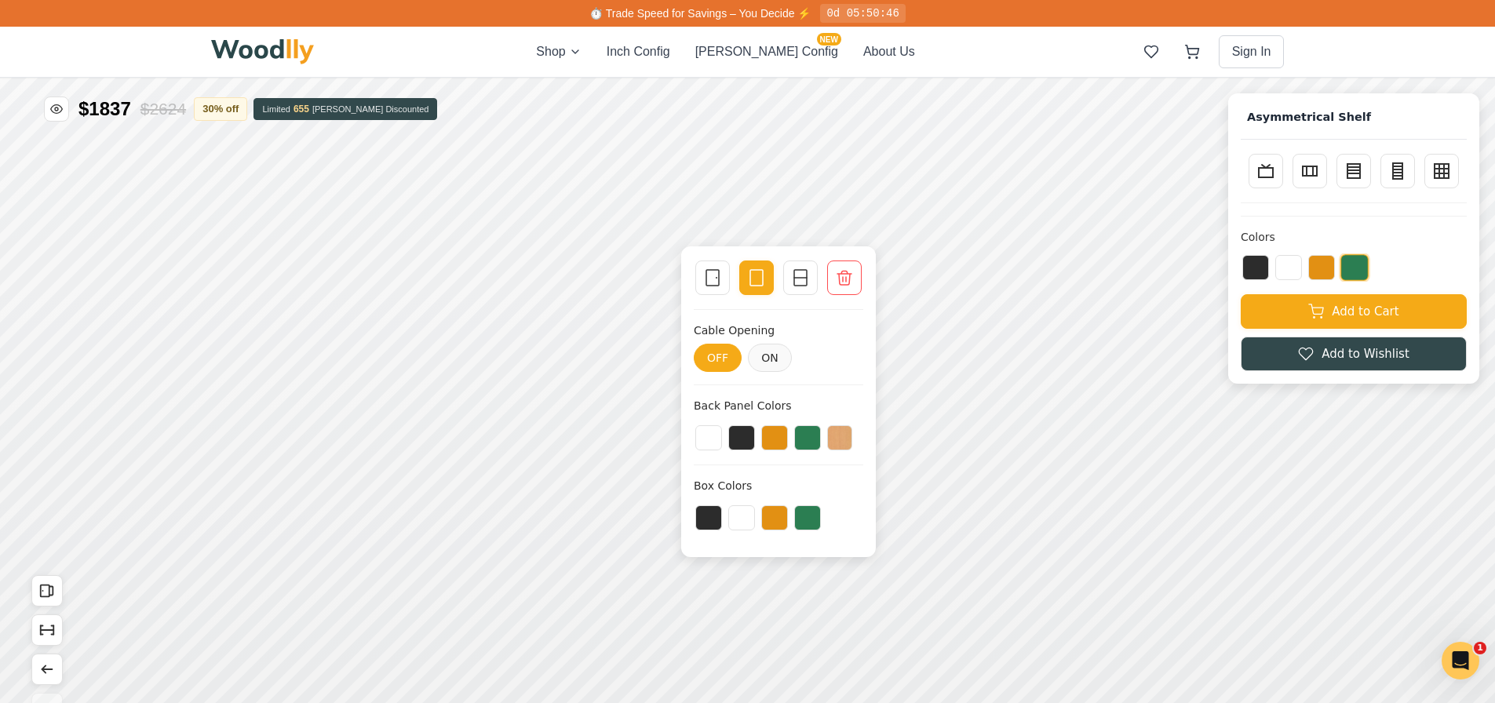
click at [842, 280] on icon at bounding box center [844, 278] width 14 height 14
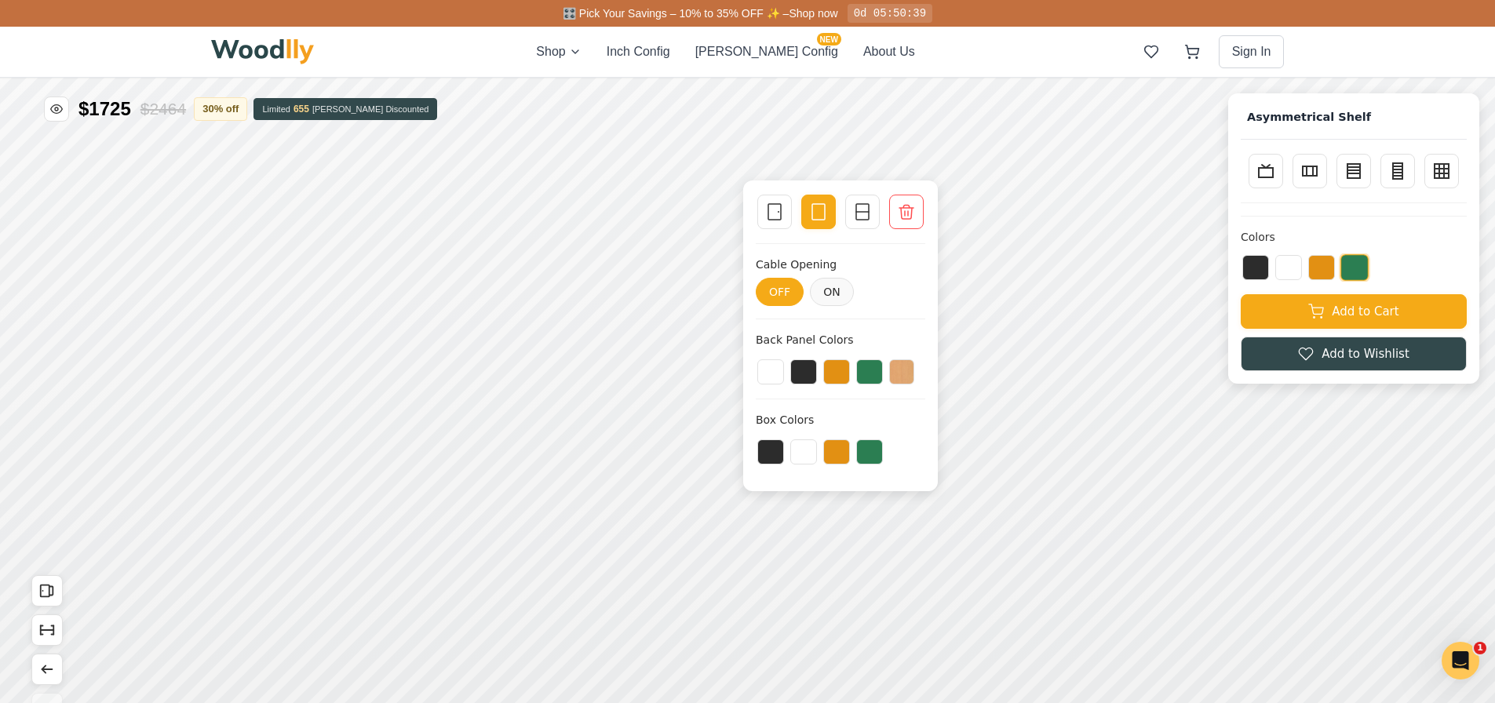
click at [913, 216] on icon at bounding box center [906, 211] width 19 height 19
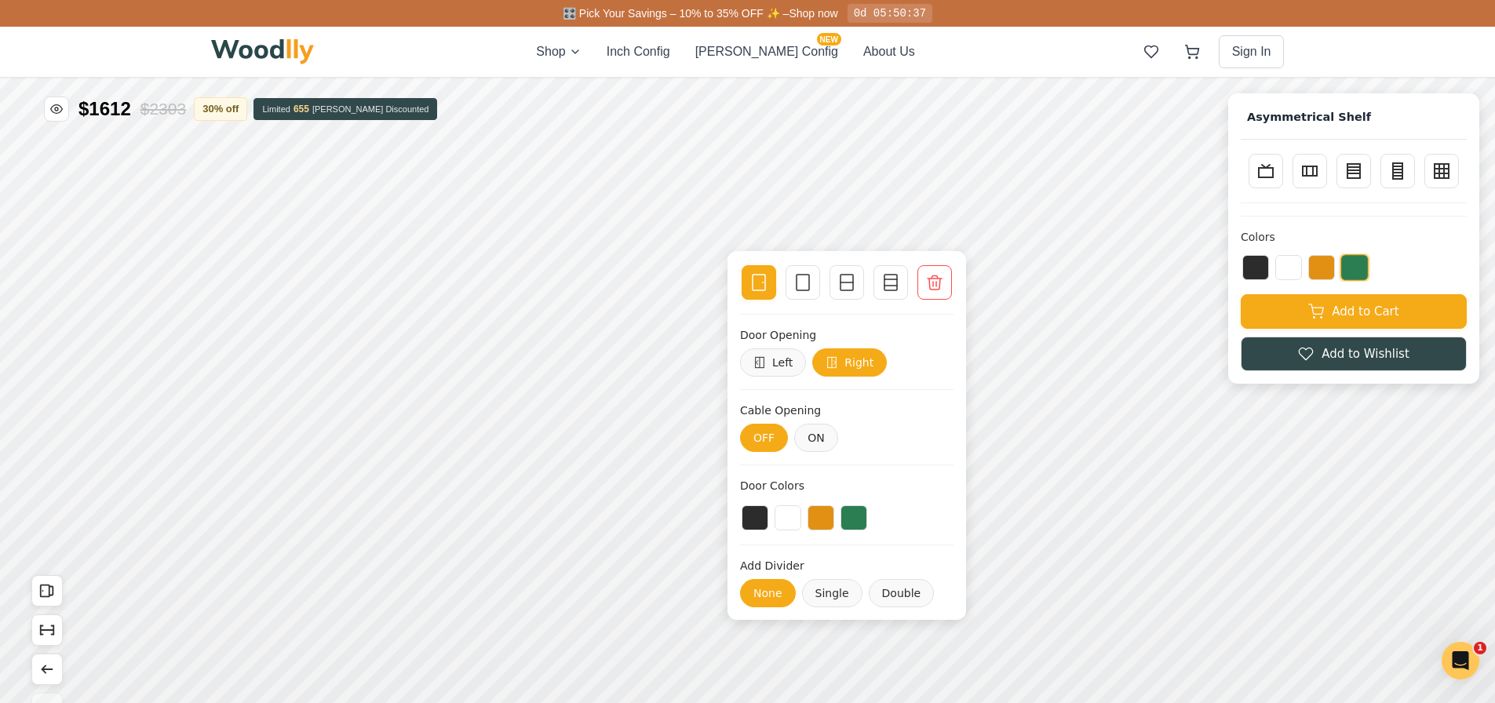
click at [928, 282] on icon at bounding box center [934, 282] width 19 height 19
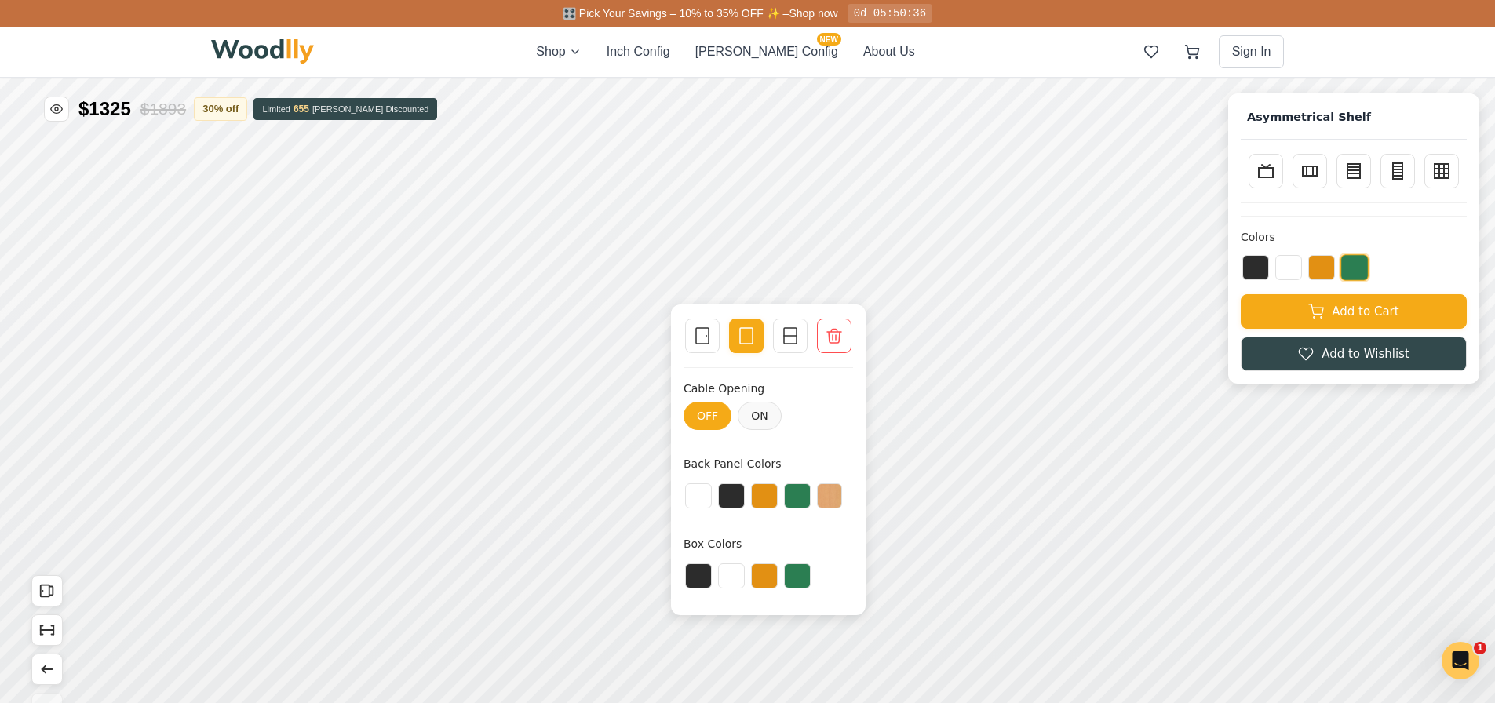
click at [847, 342] on div "Remove Box" at bounding box center [834, 336] width 35 height 35
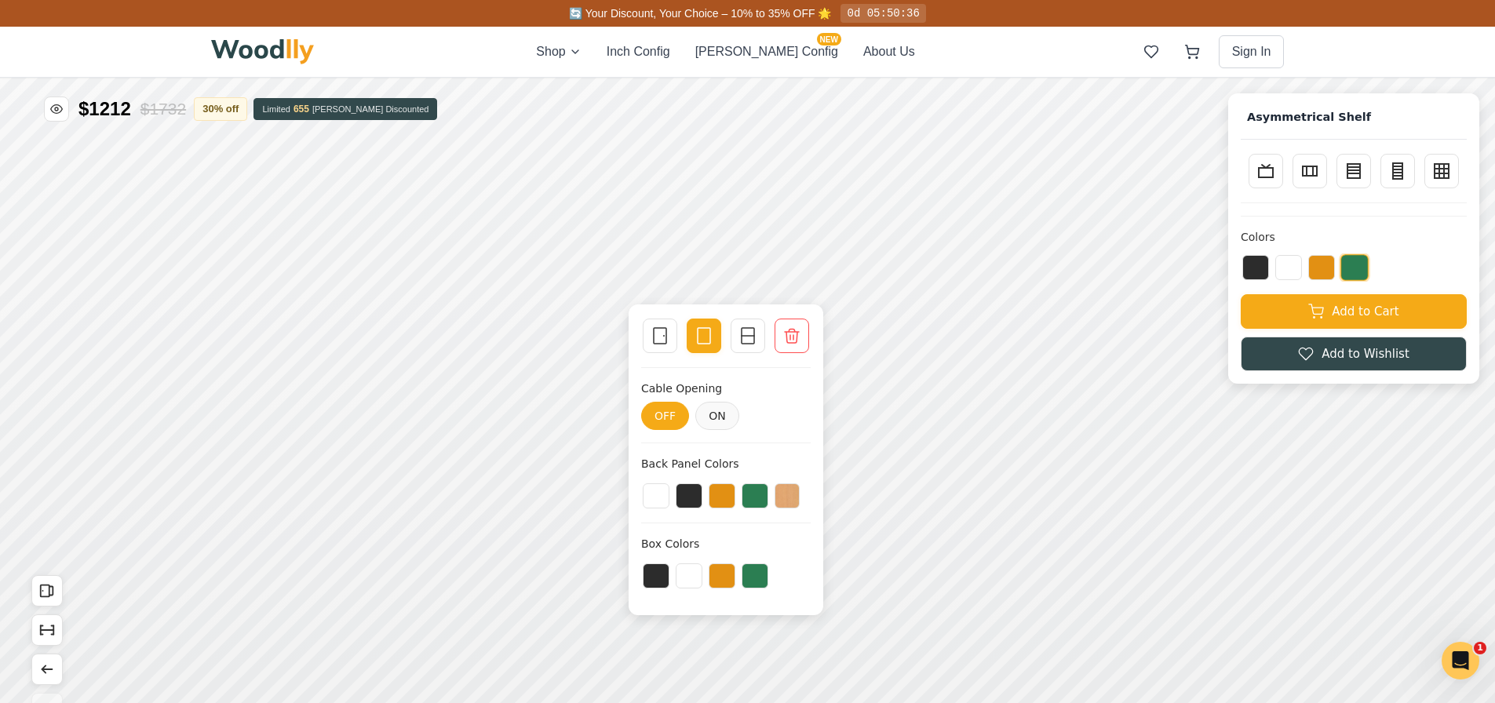
click at [801, 342] on div at bounding box center [792, 336] width 22 height 22
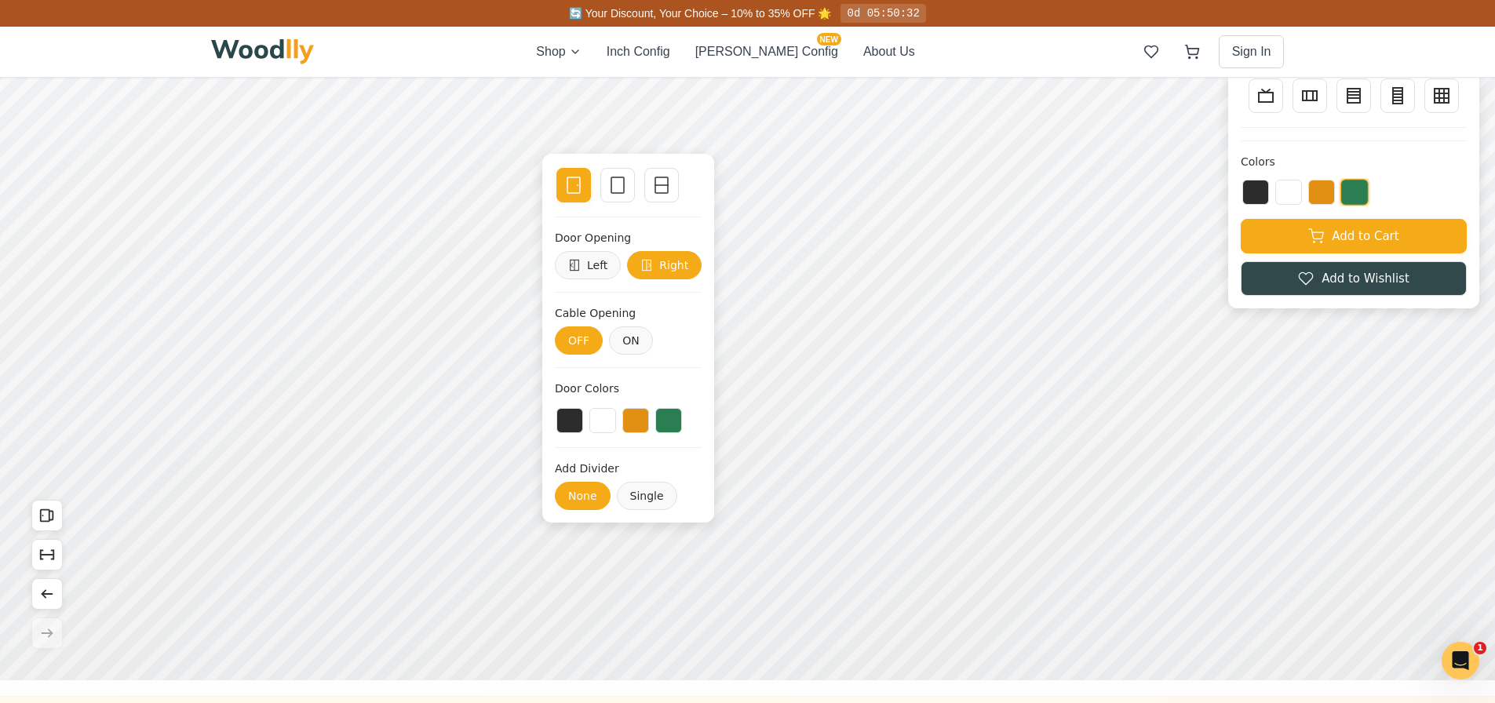
scroll to position [157, 0]
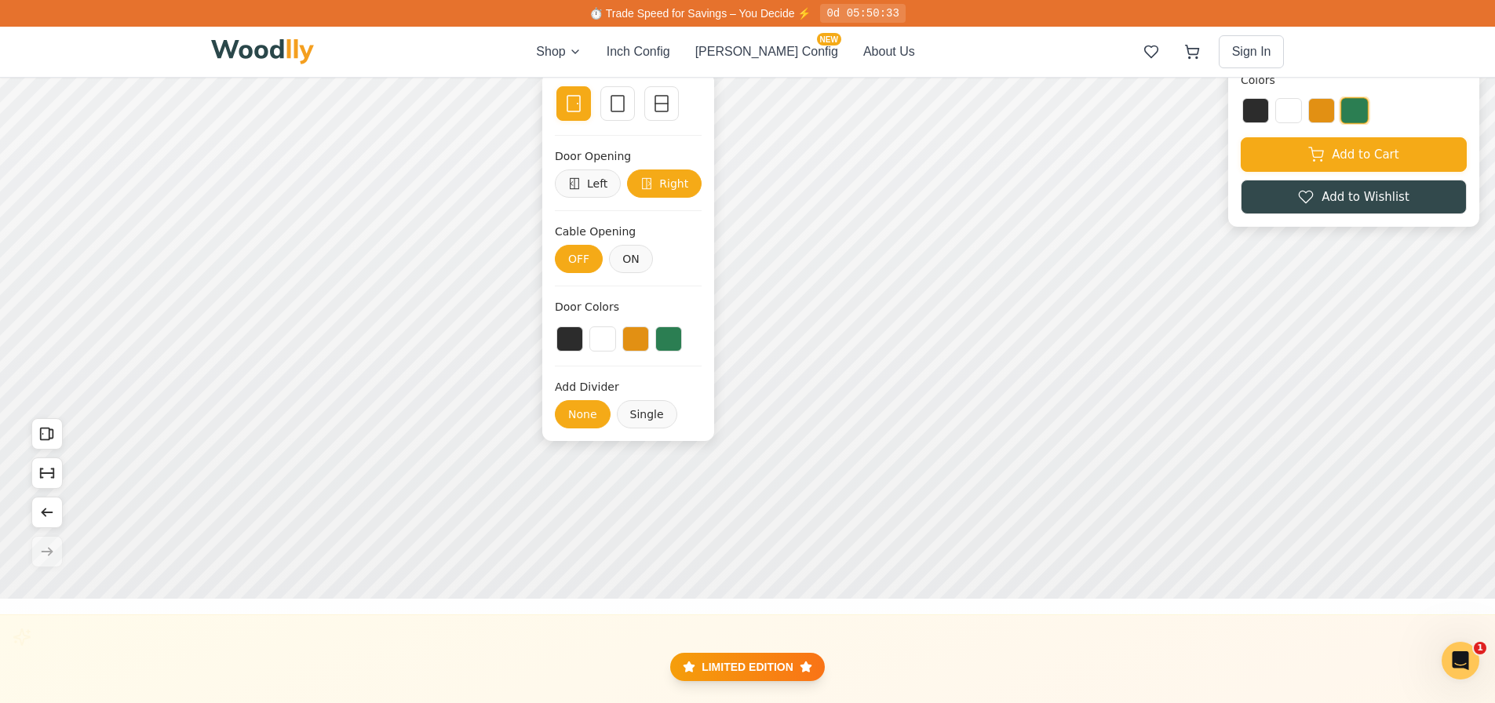
click at [611, 110] on rect at bounding box center [617, 104] width 13 height 16
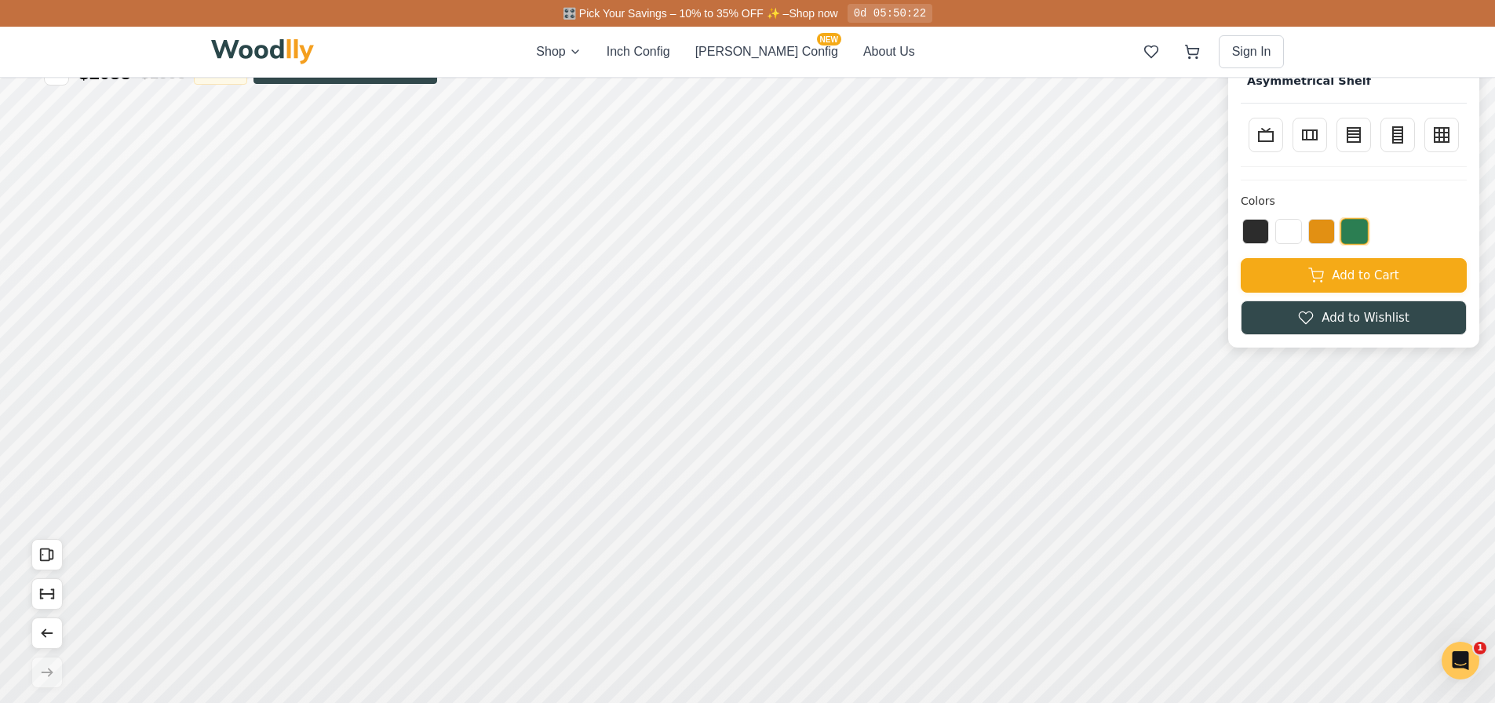
scroll to position [0, 0]
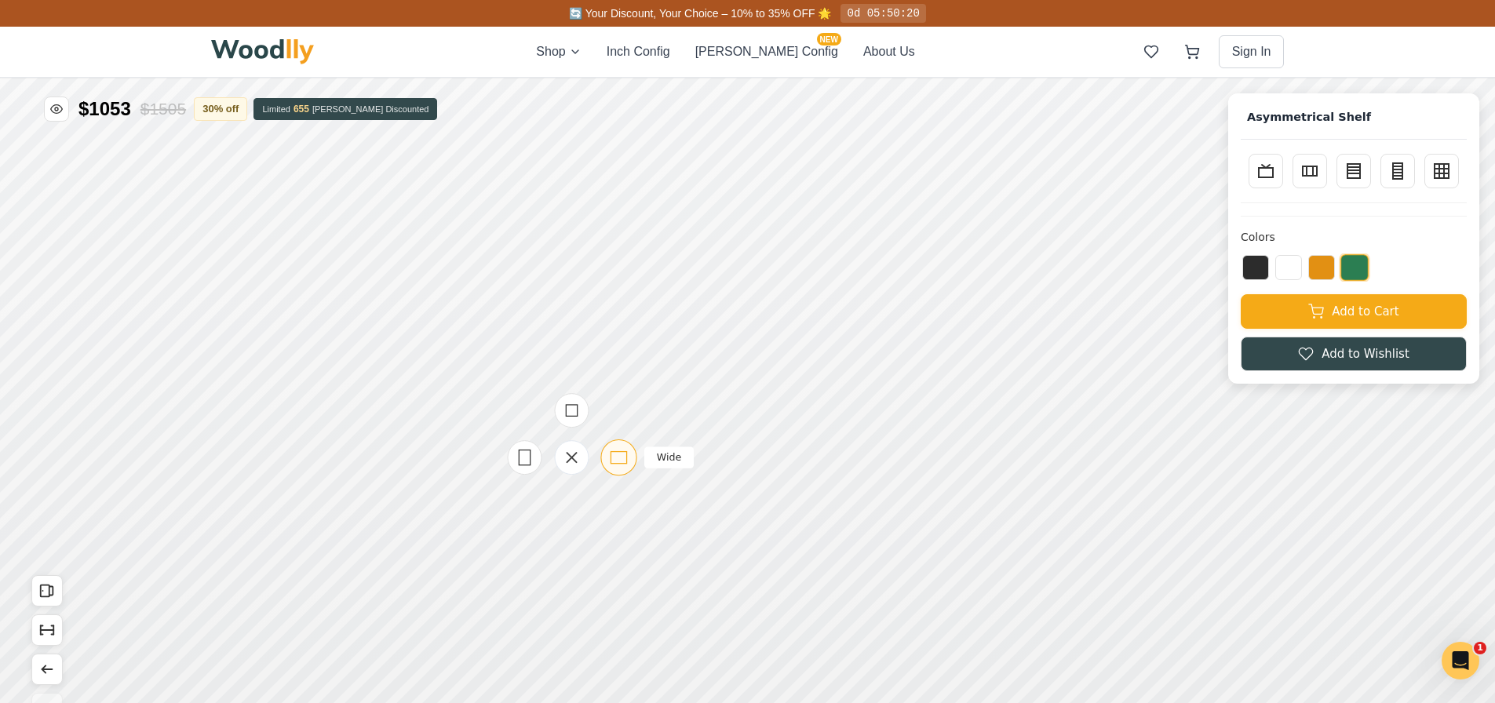
click at [618, 460] on icon at bounding box center [619, 458] width 20 height 20
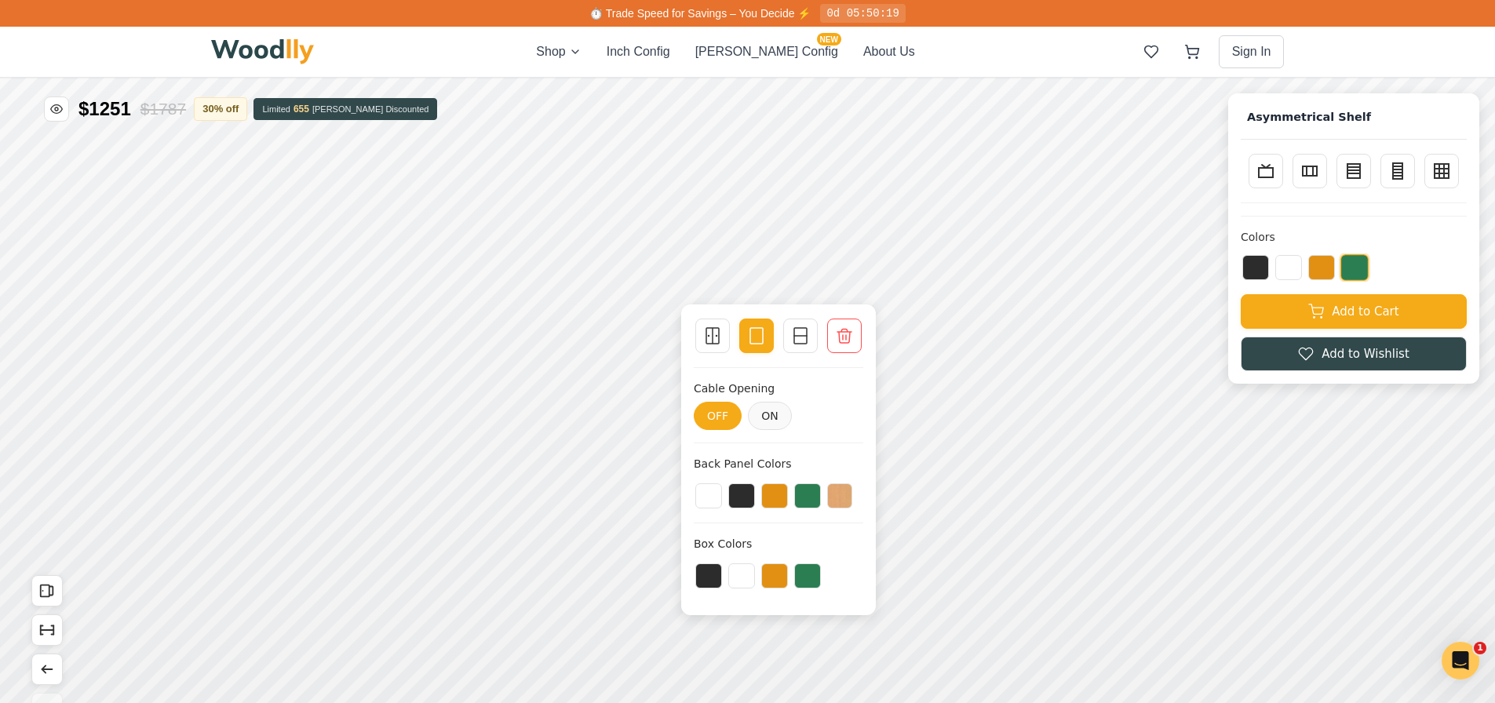
click at [719, 341] on rect at bounding box center [712, 336] width 13 height 16
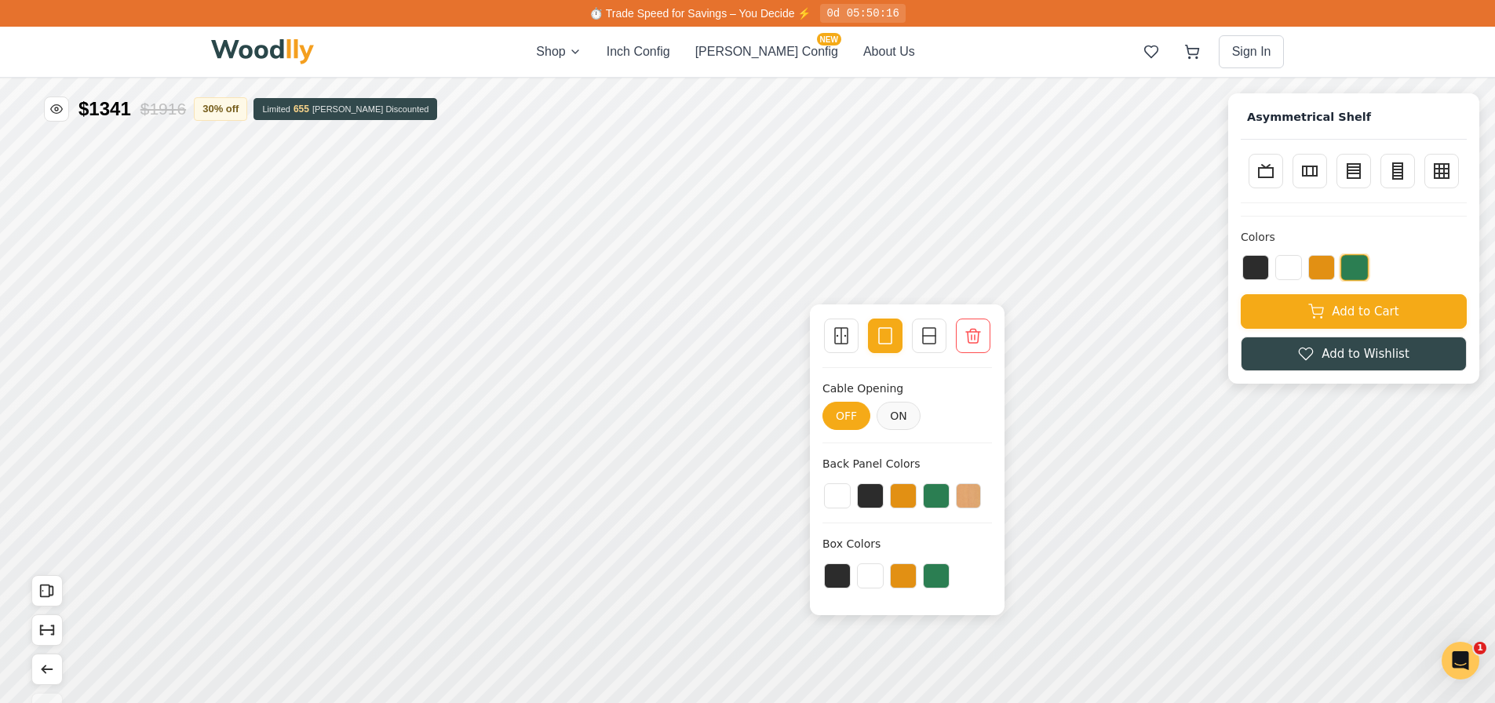
click at [978, 336] on icon at bounding box center [973, 336] width 14 height 14
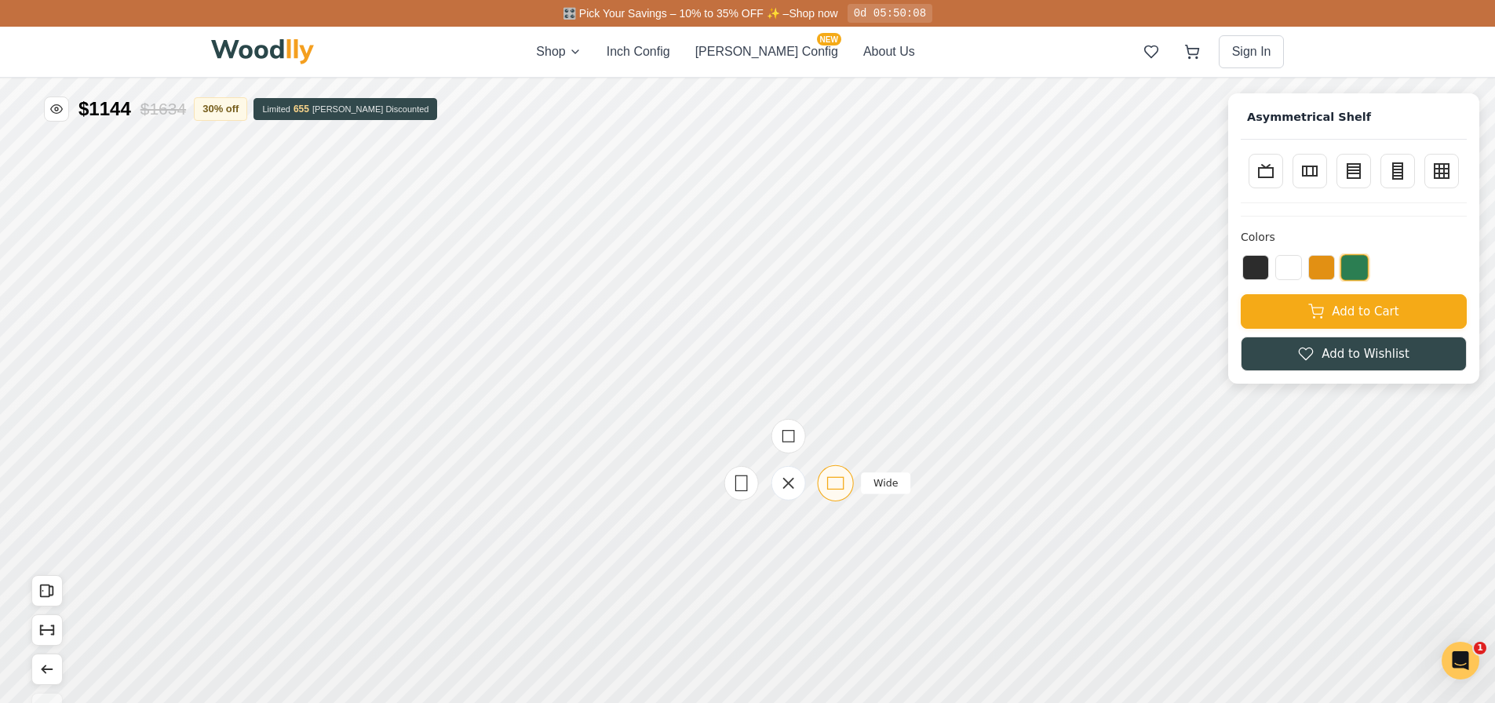
click at [834, 484] on icon at bounding box center [835, 483] width 20 height 20
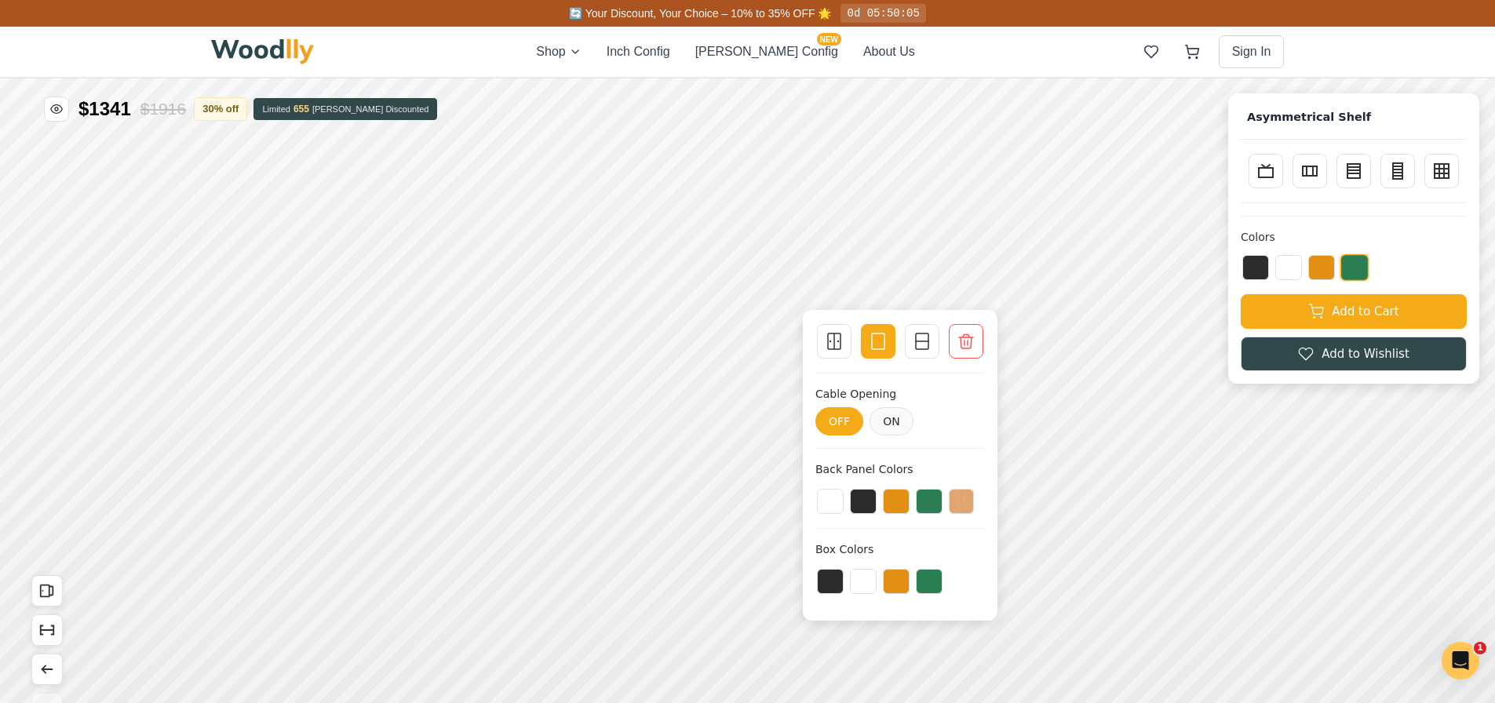
click at [838, 344] on icon at bounding box center [834, 341] width 19 height 19
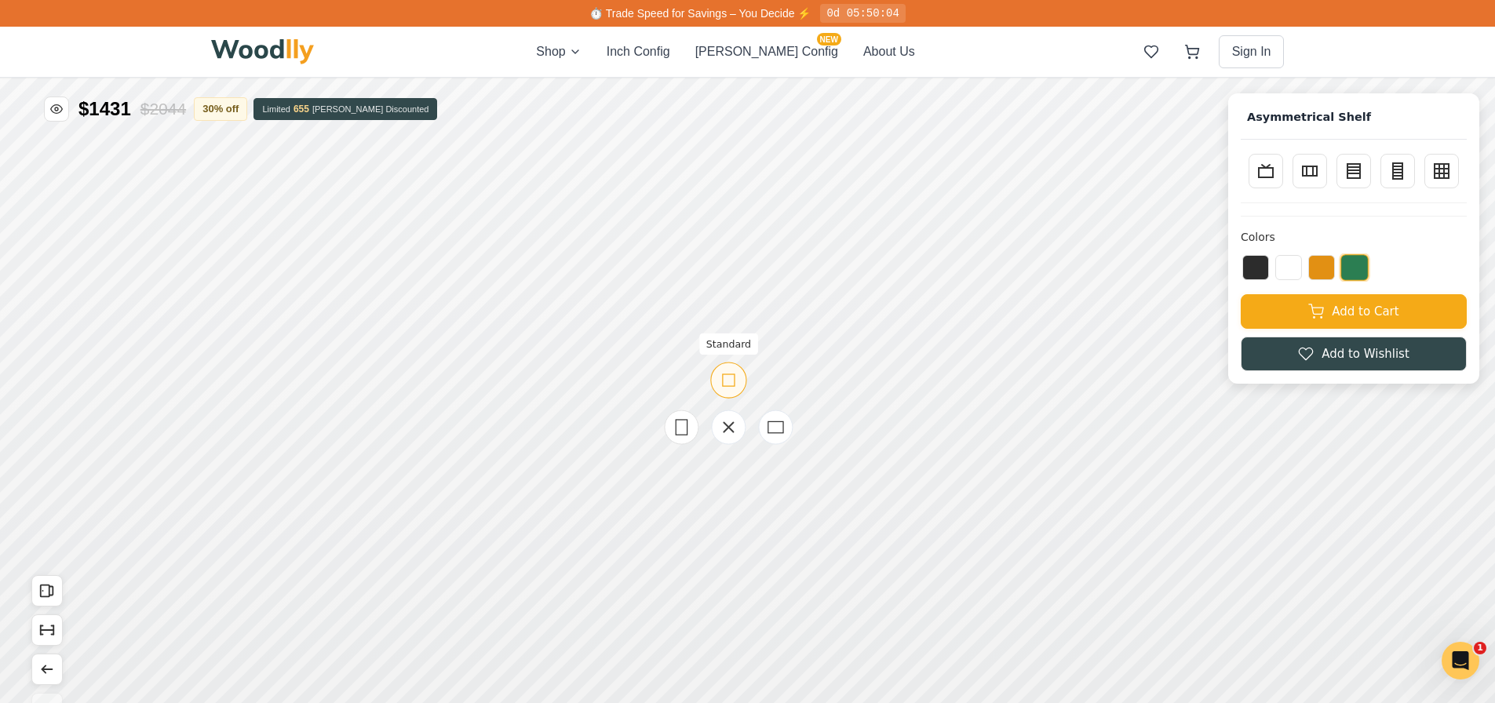
click at [731, 385] on icon at bounding box center [729, 380] width 20 height 20
click at [738, 377] on div "Standard" at bounding box center [741, 366] width 36 height 36
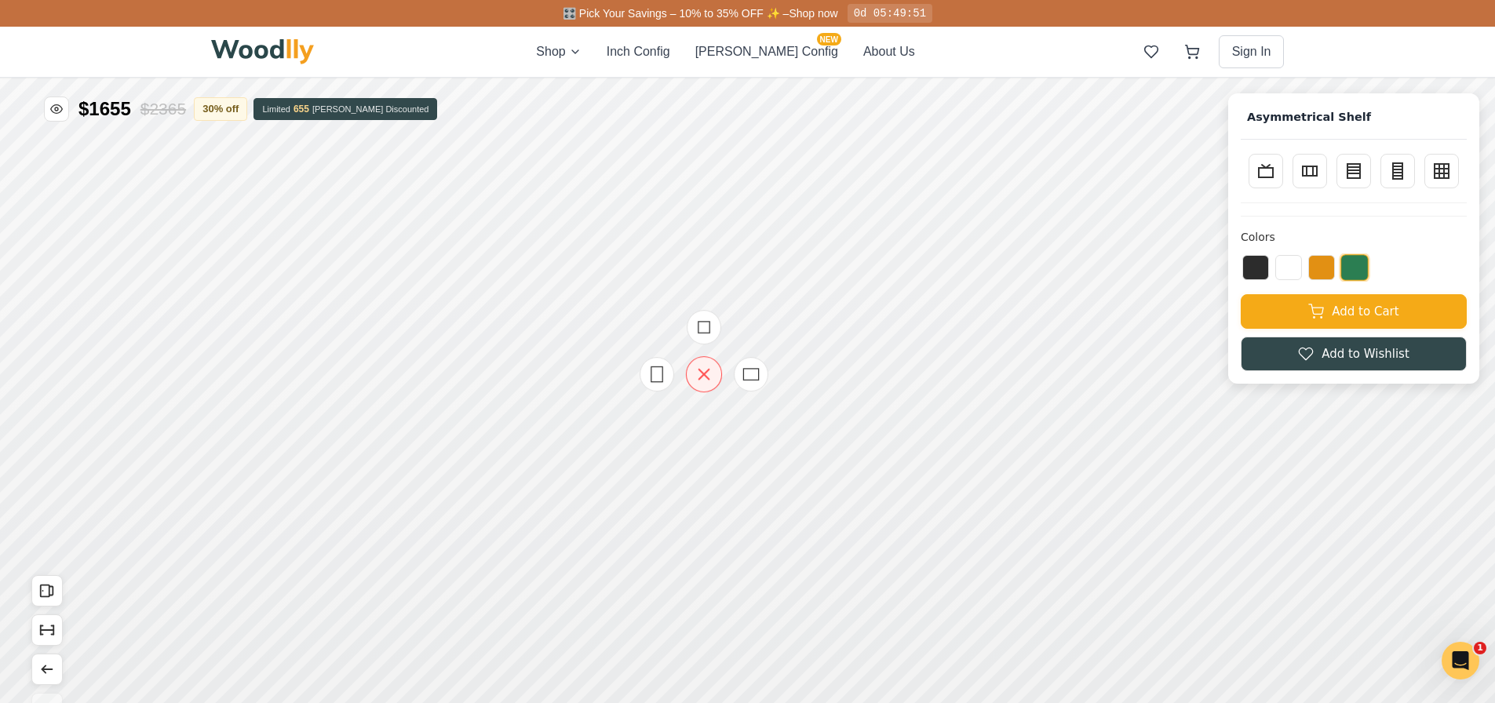
click at [699, 373] on icon at bounding box center [704, 375] width 10 height 10
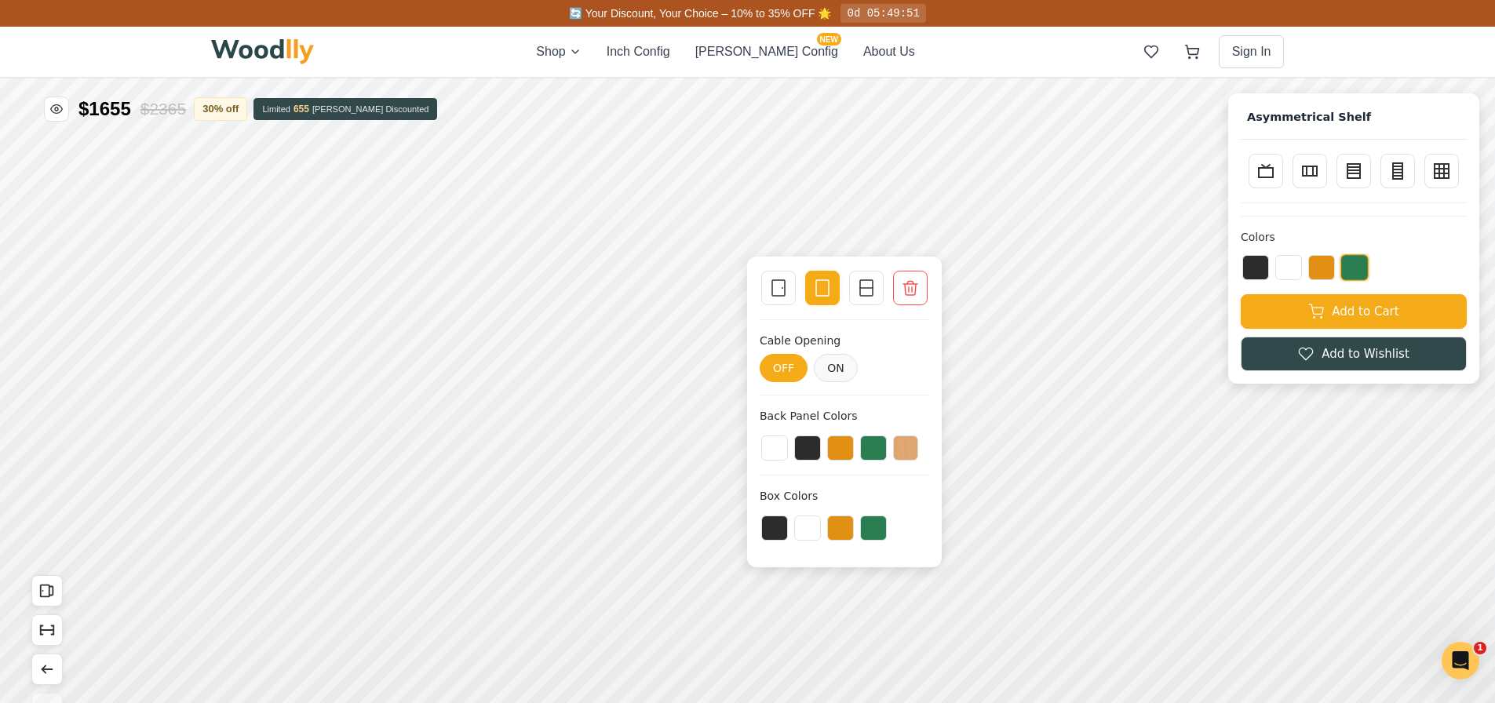
click at [912, 297] on icon at bounding box center [910, 288] width 19 height 19
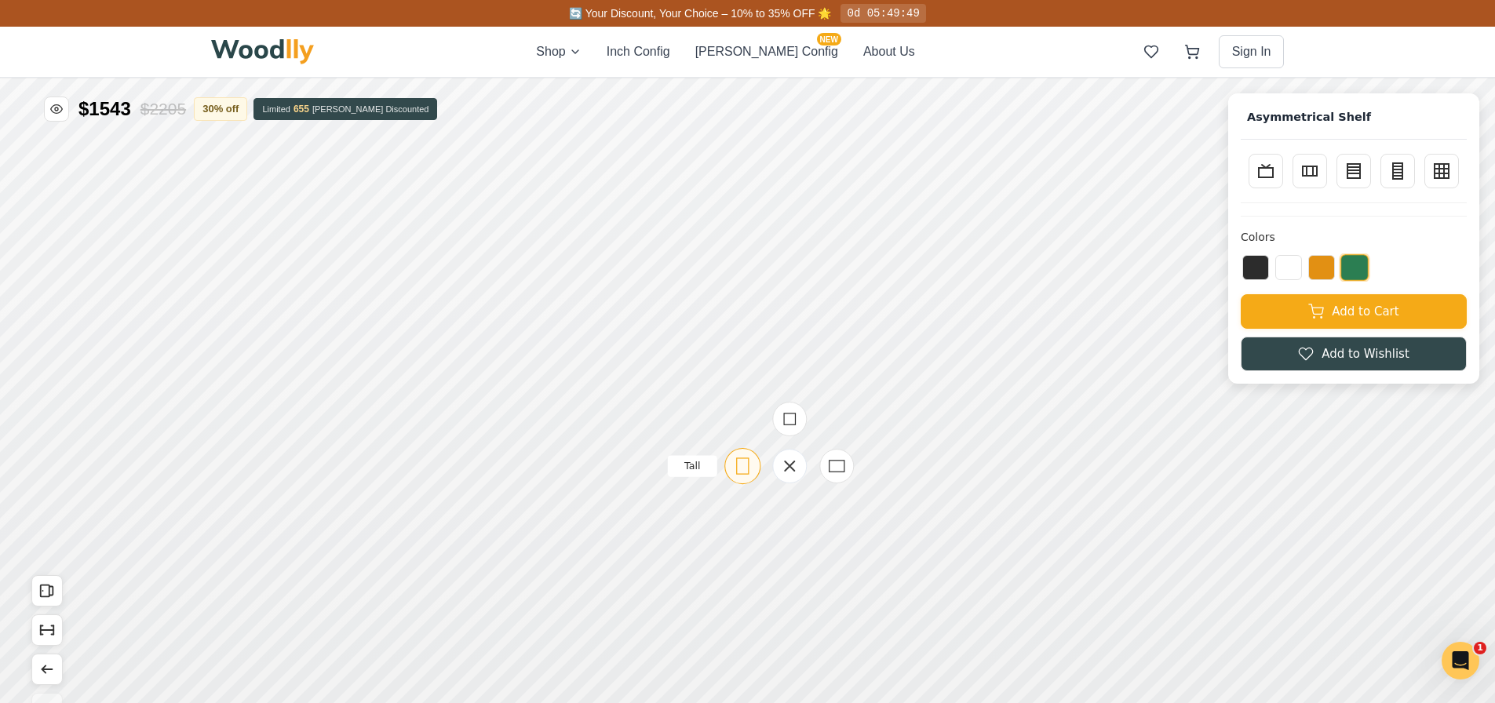
click at [743, 465] on icon at bounding box center [743, 466] width 20 height 20
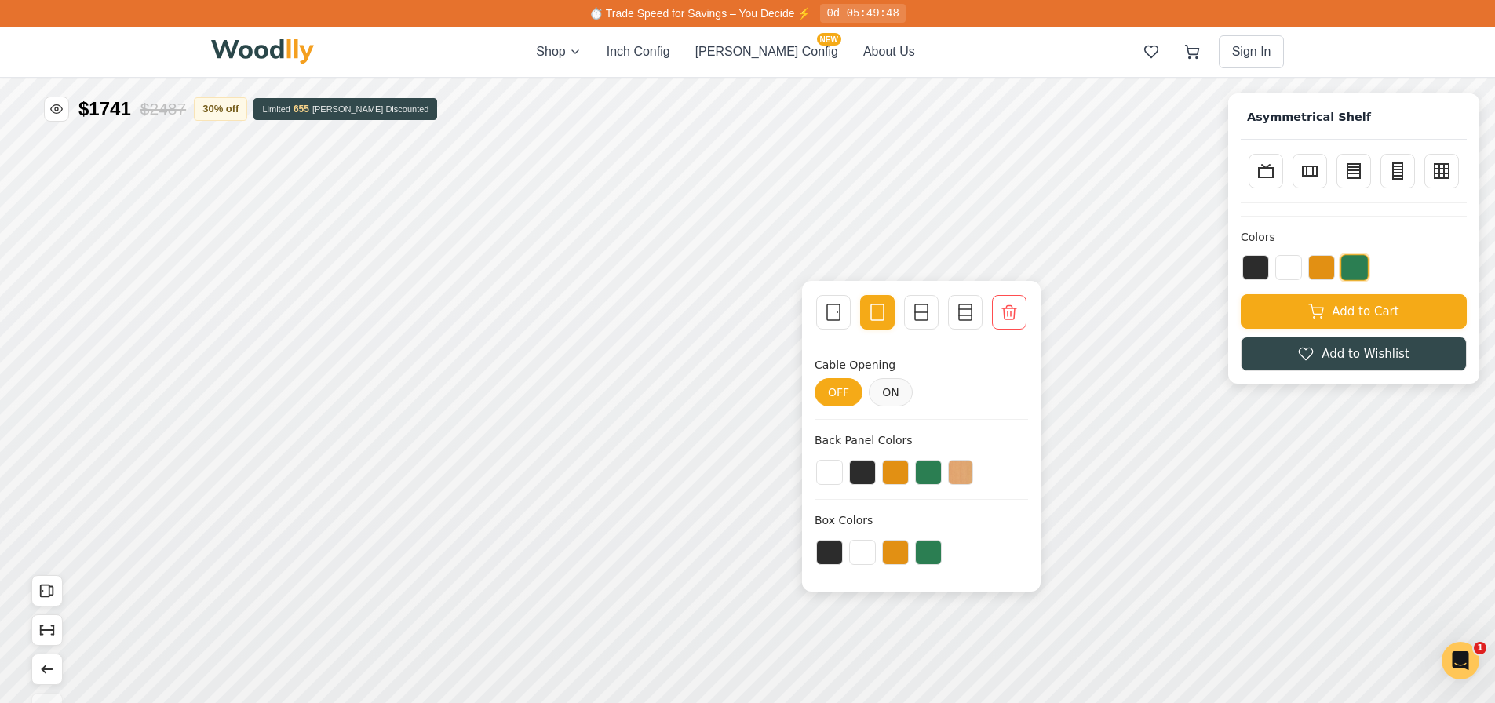
click at [963, 315] on icon at bounding box center [965, 312] width 19 height 19
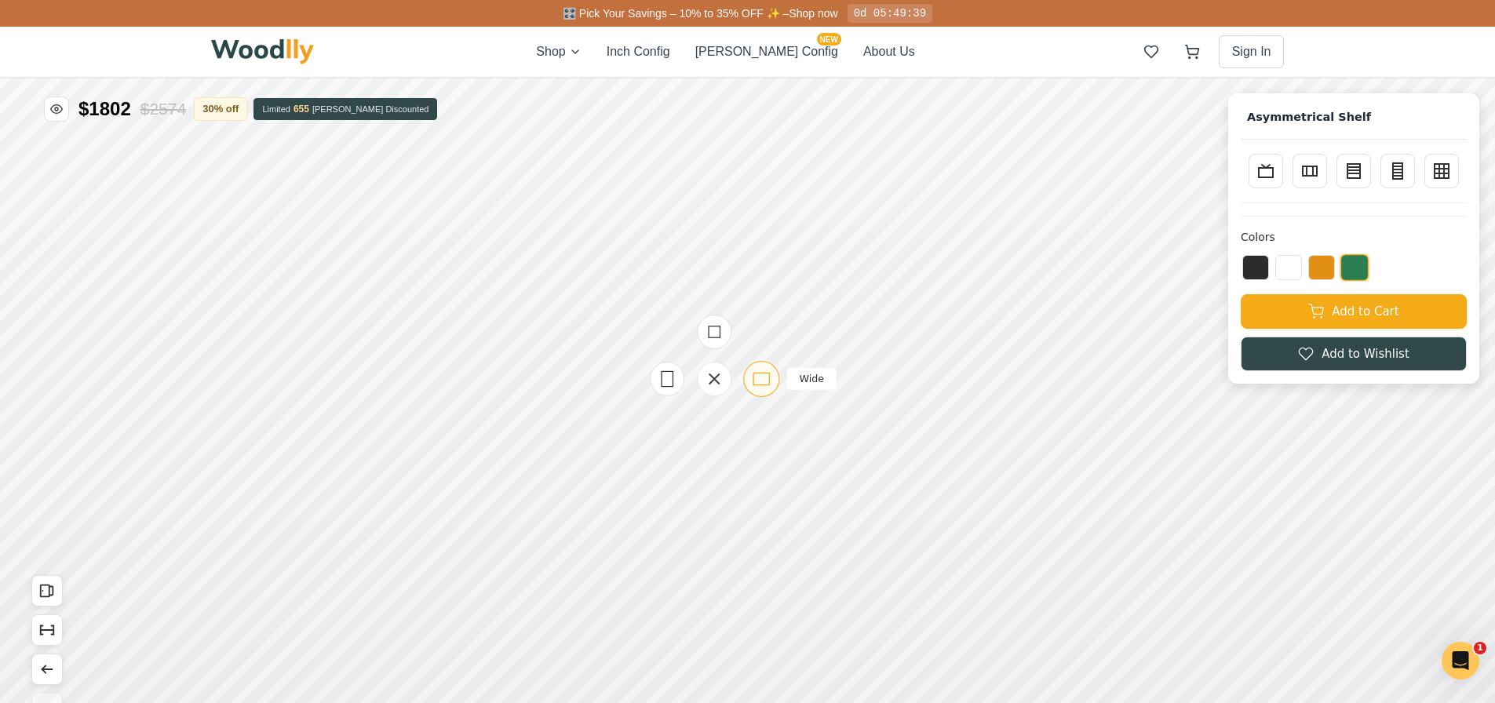
click at [759, 379] on icon at bounding box center [762, 379] width 20 height 20
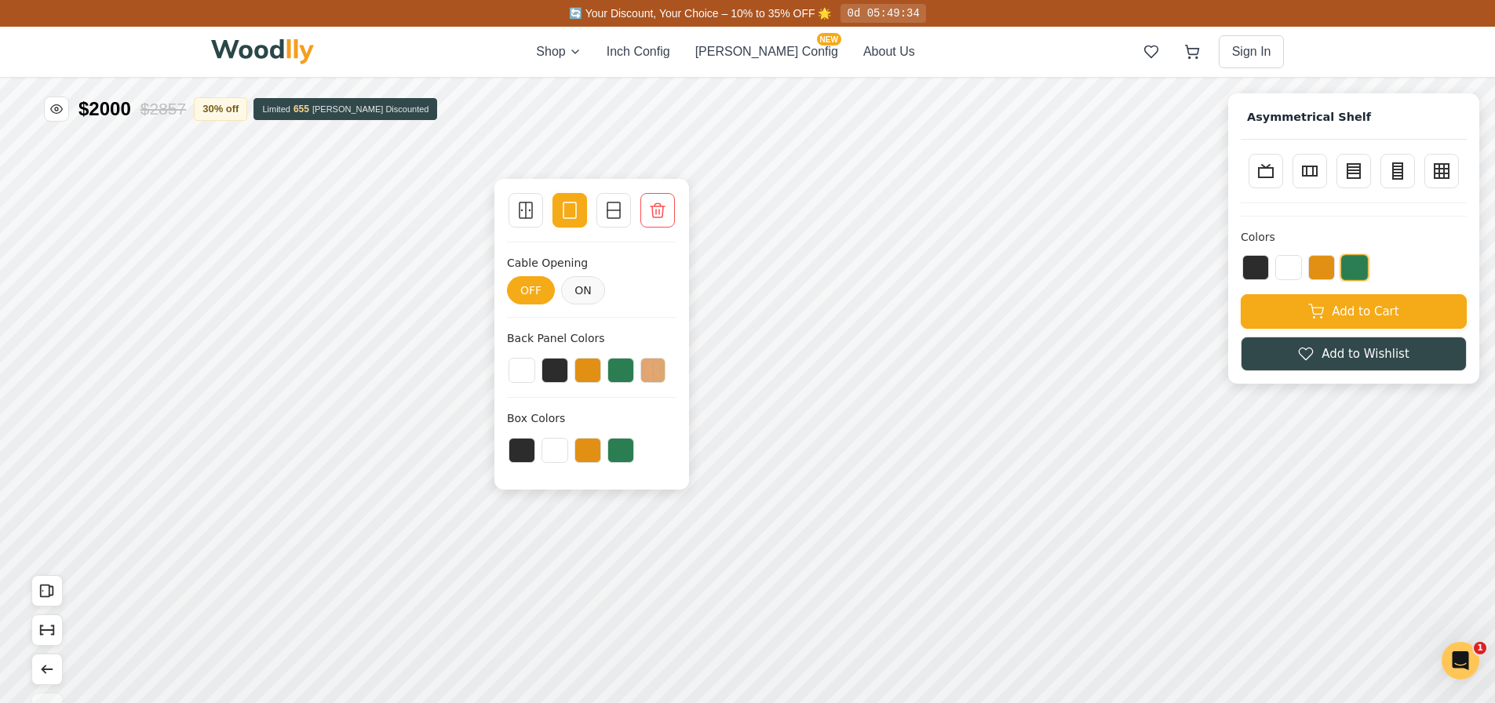
click at [615, 213] on icon at bounding box center [613, 210] width 19 height 19
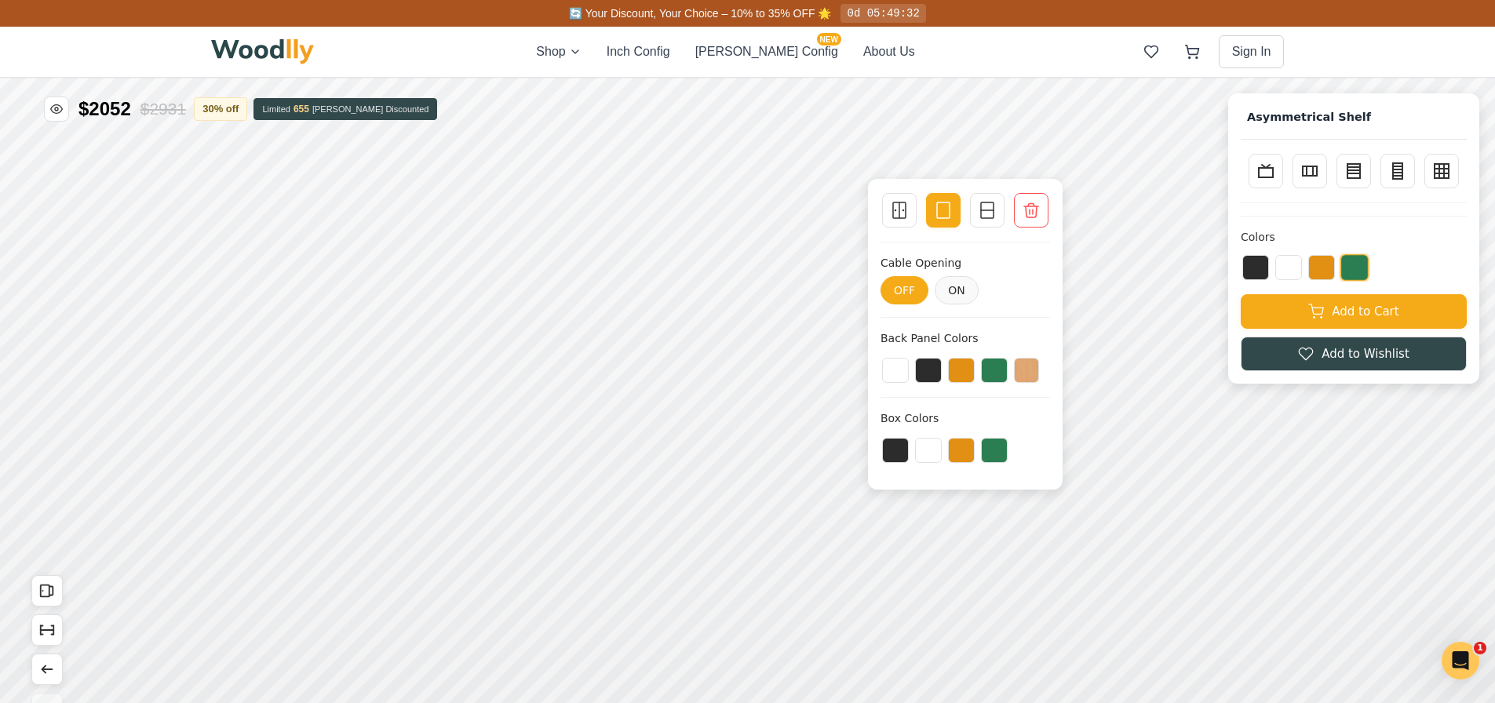
click at [987, 217] on icon at bounding box center [987, 210] width 19 height 19
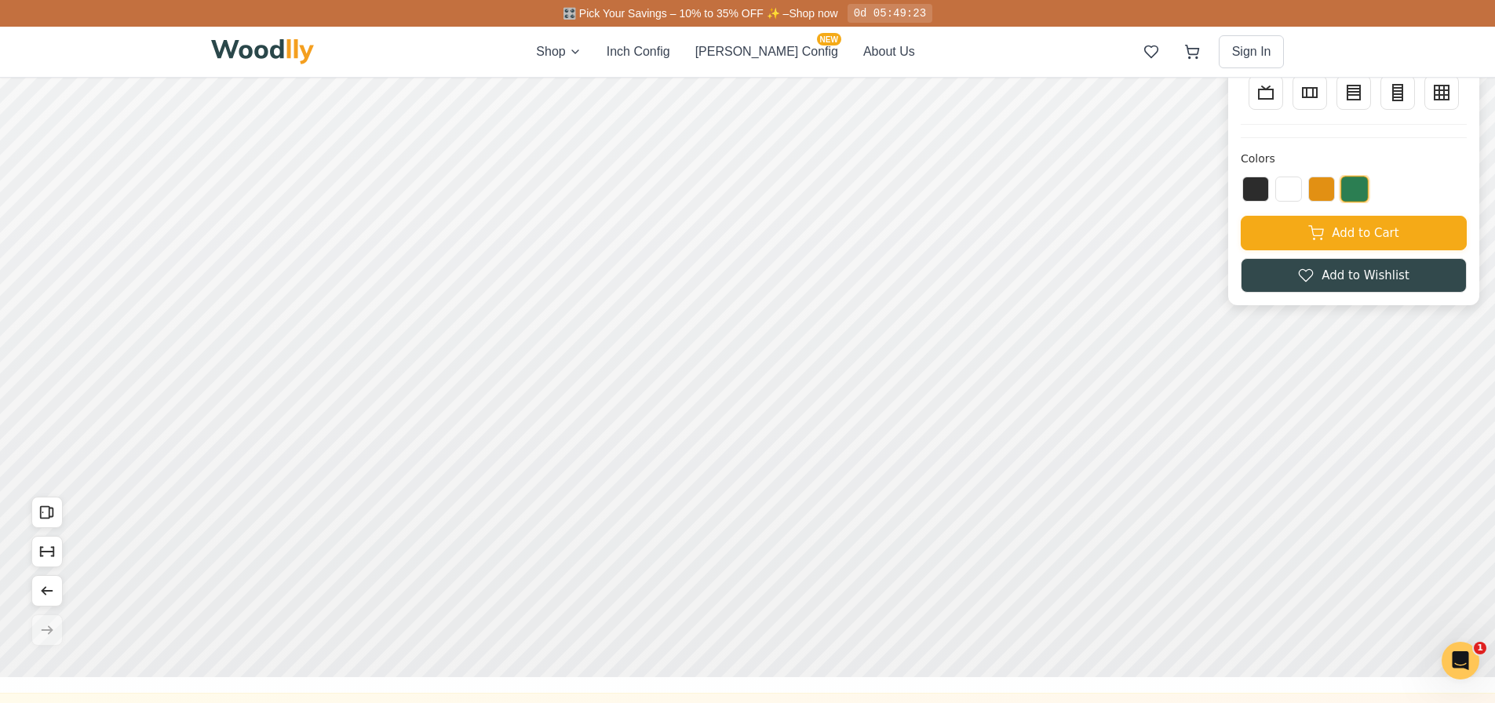
scroll to position [157, 0]
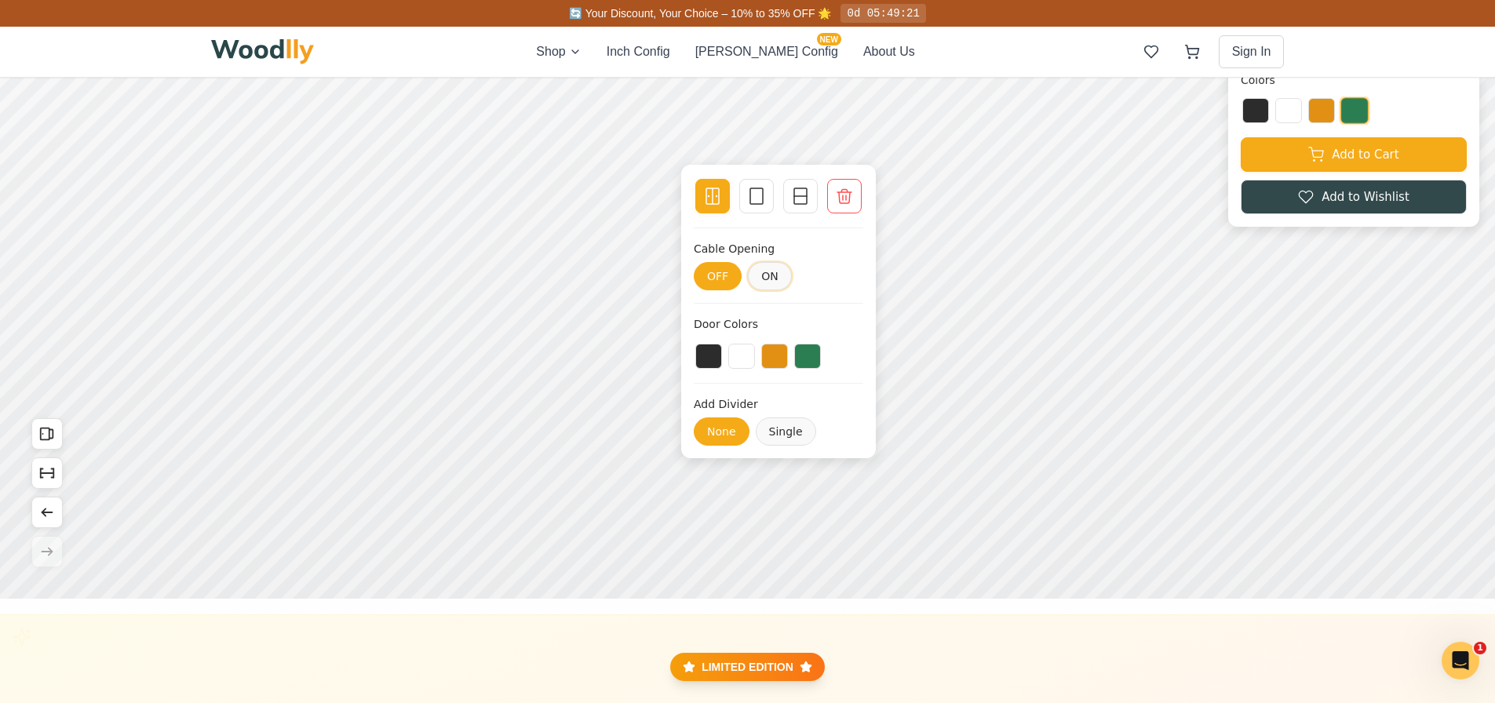
click at [765, 274] on button "ON" at bounding box center [770, 276] width 44 height 28
click at [723, 276] on button "OFF" at bounding box center [718, 276] width 48 height 28
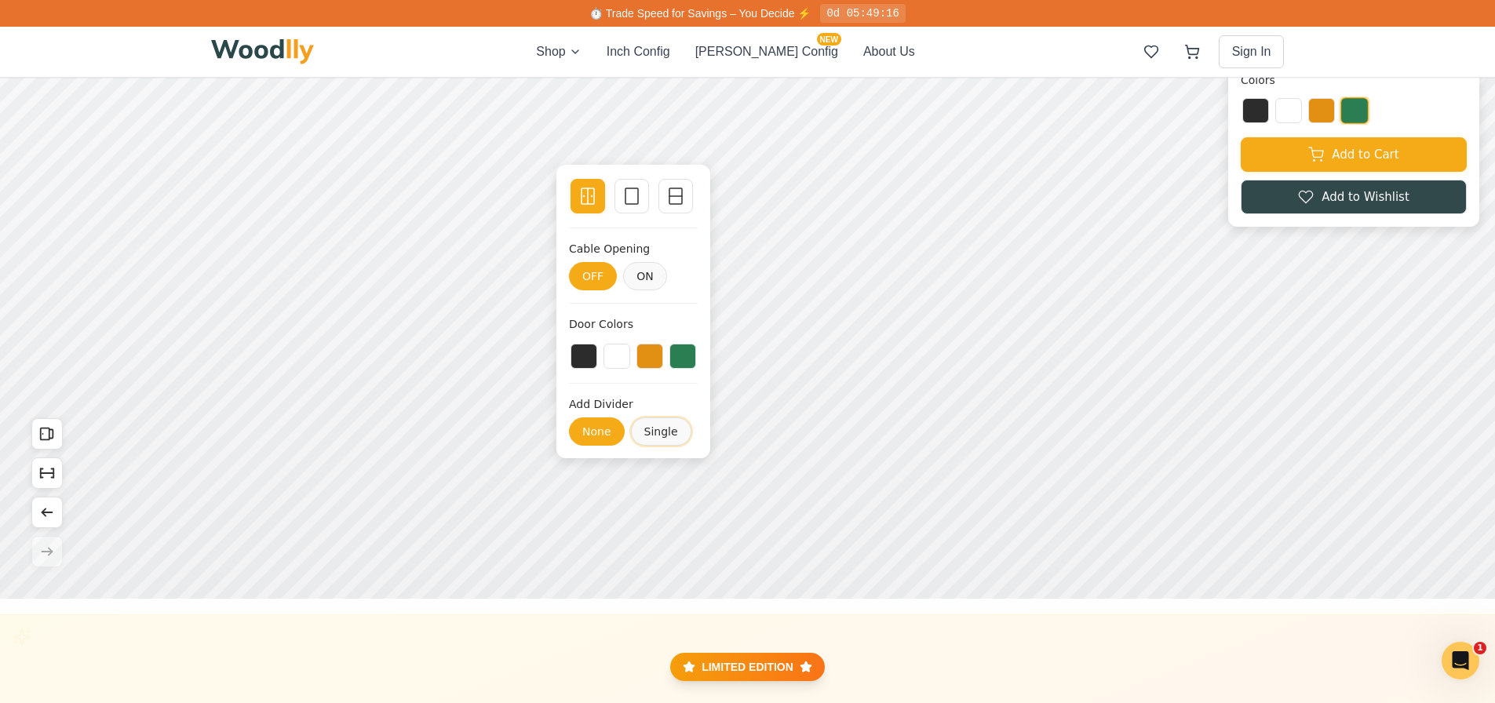
drag, startPoint x: 654, startPoint y: 439, endPoint x: 635, endPoint y: 399, distance: 44.2
click at [653, 437] on button "Single" at bounding box center [661, 431] width 60 height 28
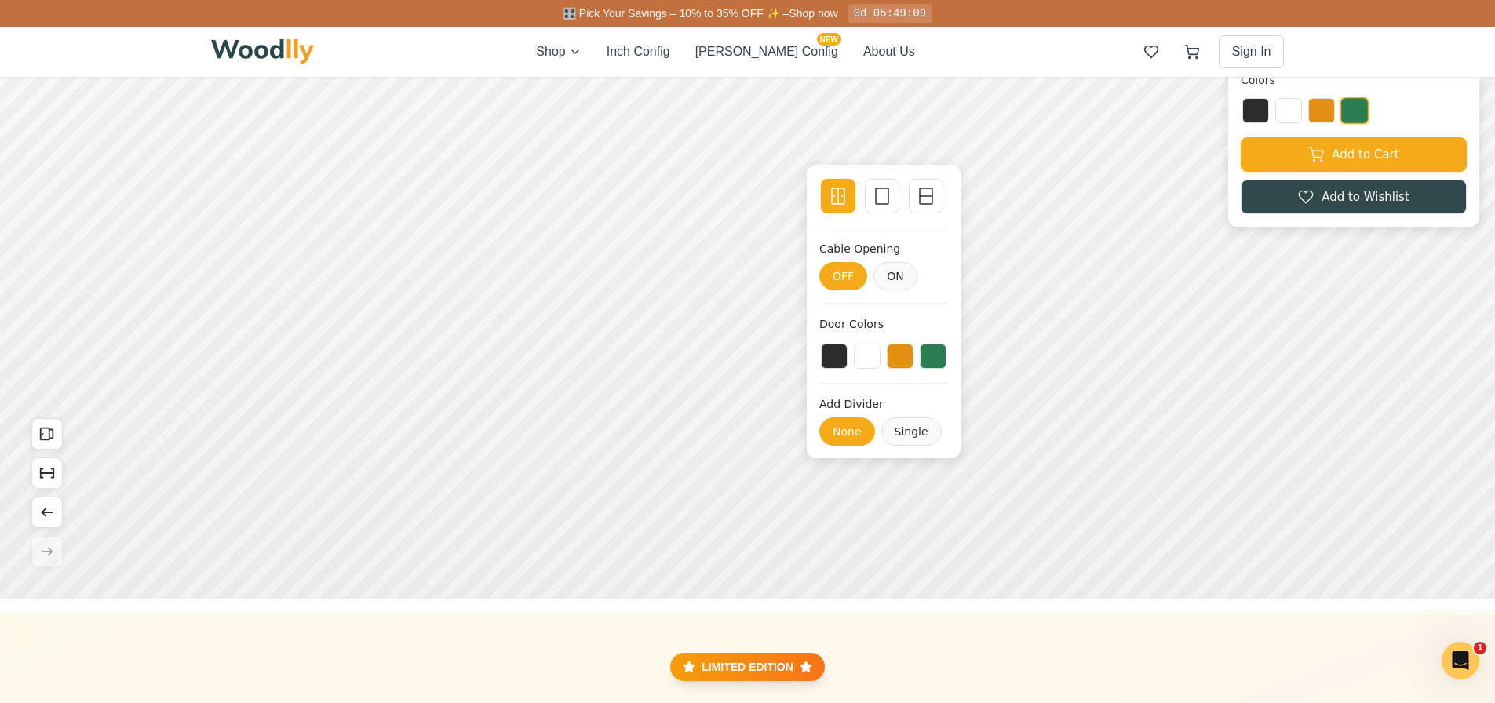
click at [935, 199] on icon at bounding box center [926, 196] width 19 height 19
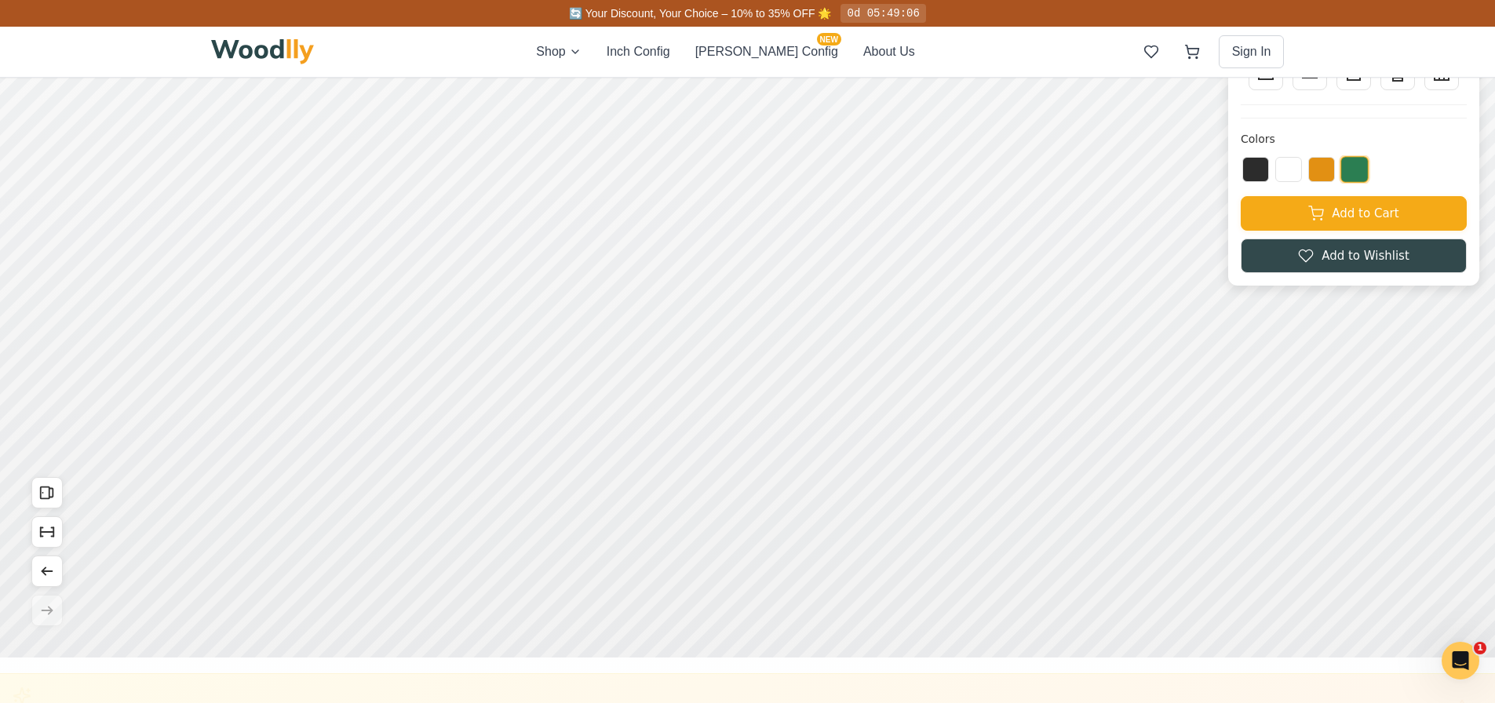
scroll to position [78, 0]
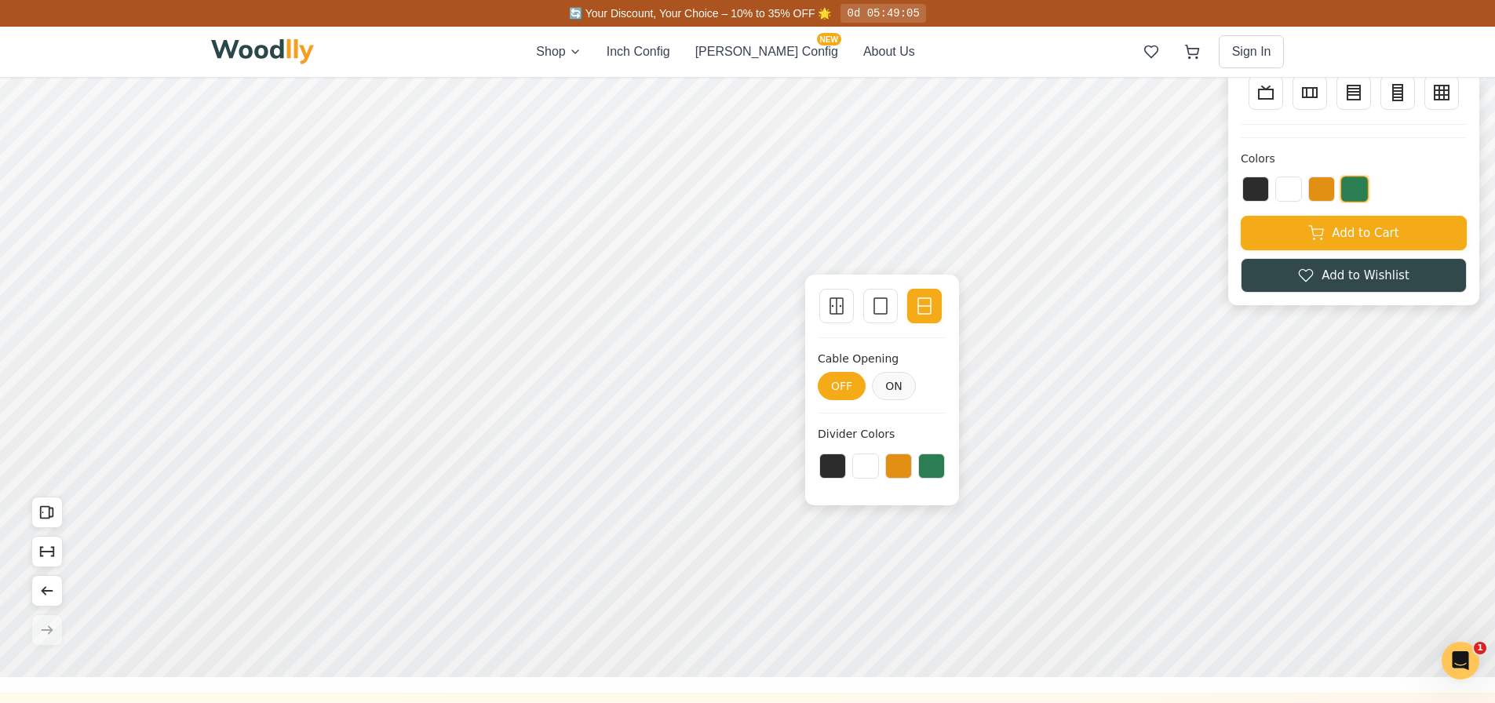
click at [834, 315] on div at bounding box center [836, 306] width 22 height 22
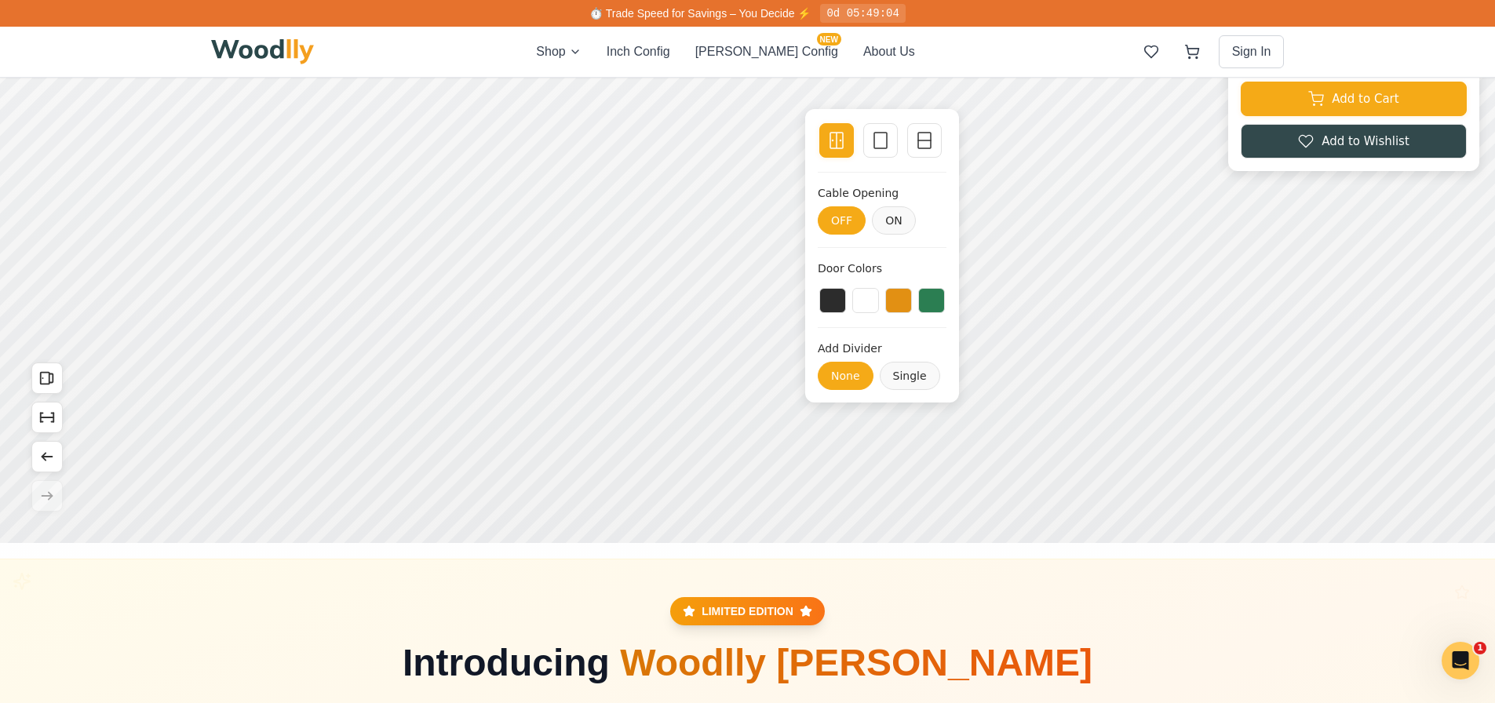
scroll to position [235, 0]
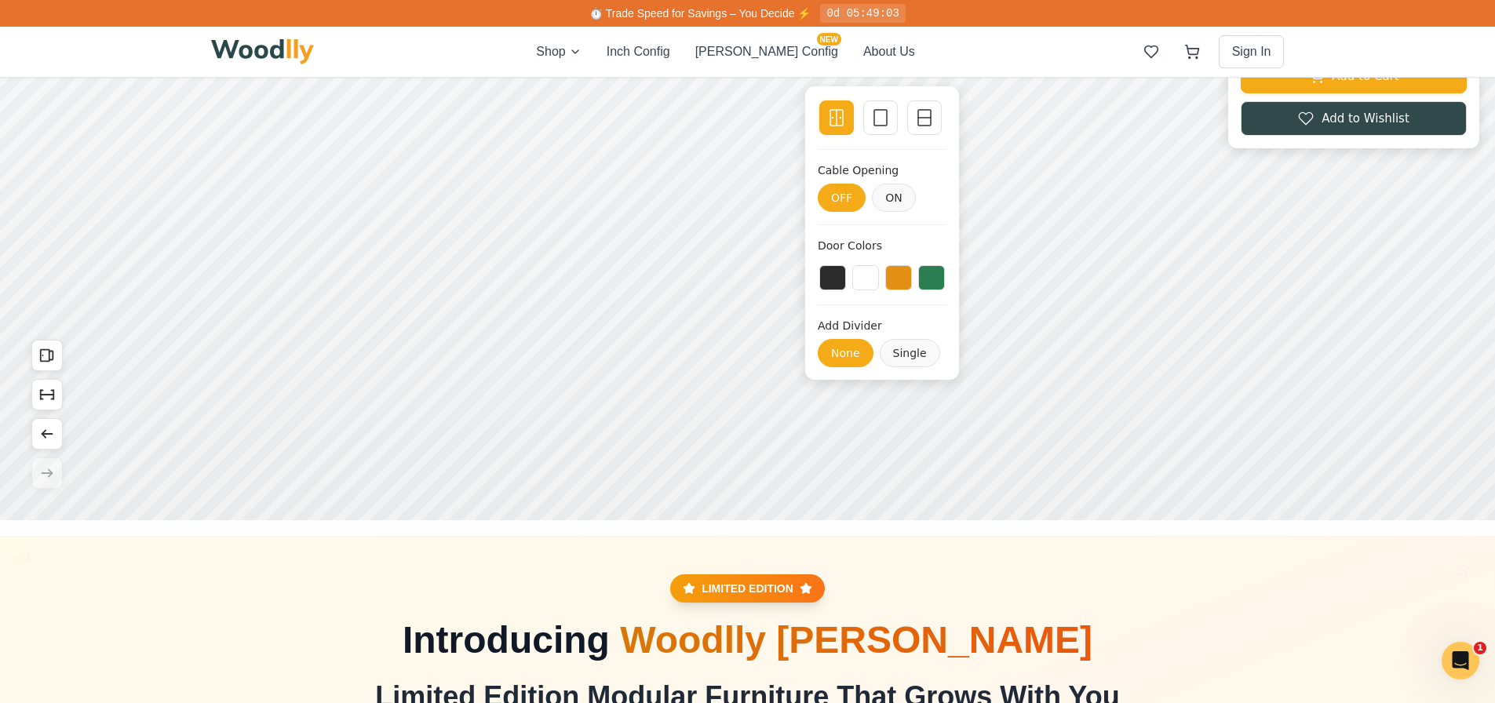
drag, startPoint x: 855, startPoint y: 323, endPoint x: 852, endPoint y: 285, distance: 38.5
click at [852, 285] on div "Double Door Empty Space Single Divider Cable Opening OFF ON Door Colors Add Div…" at bounding box center [882, 232] width 154 height 293
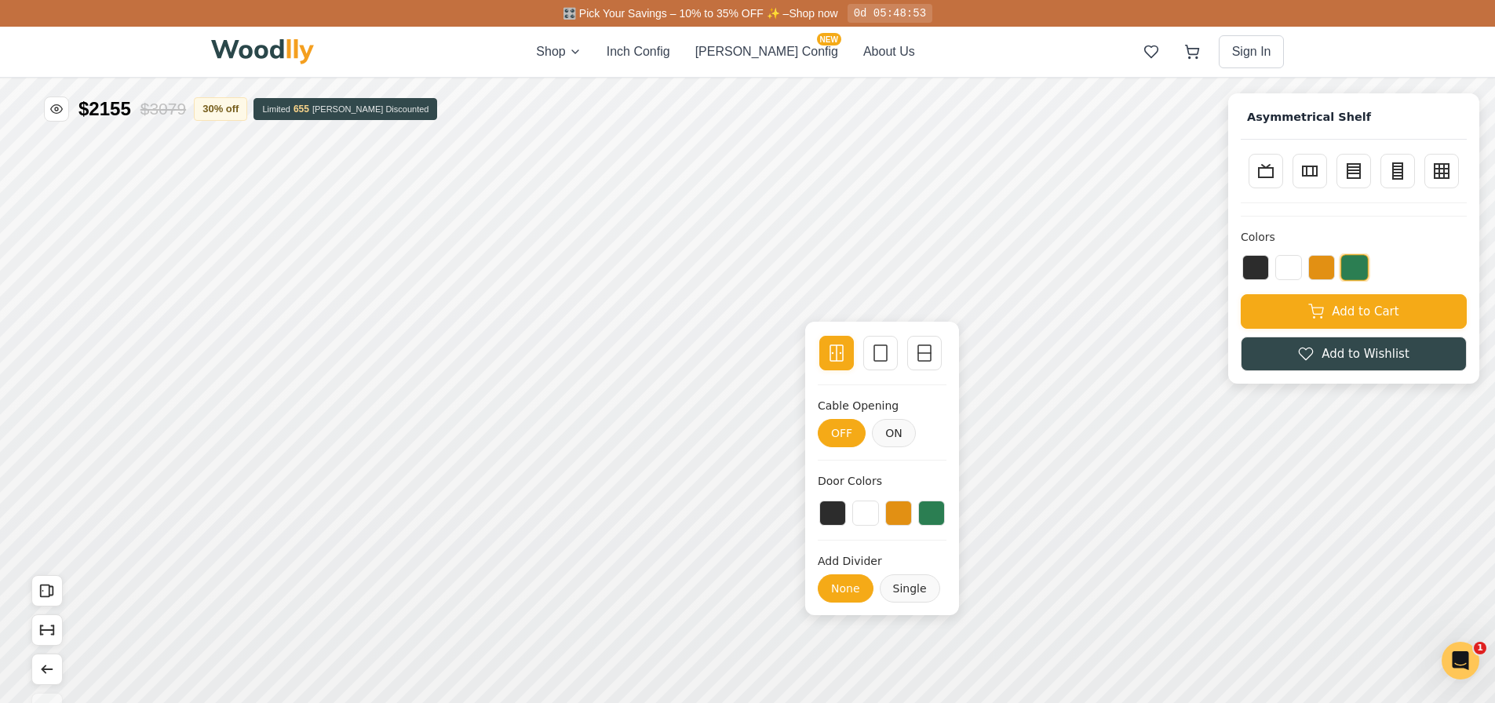
scroll to position [78, 0]
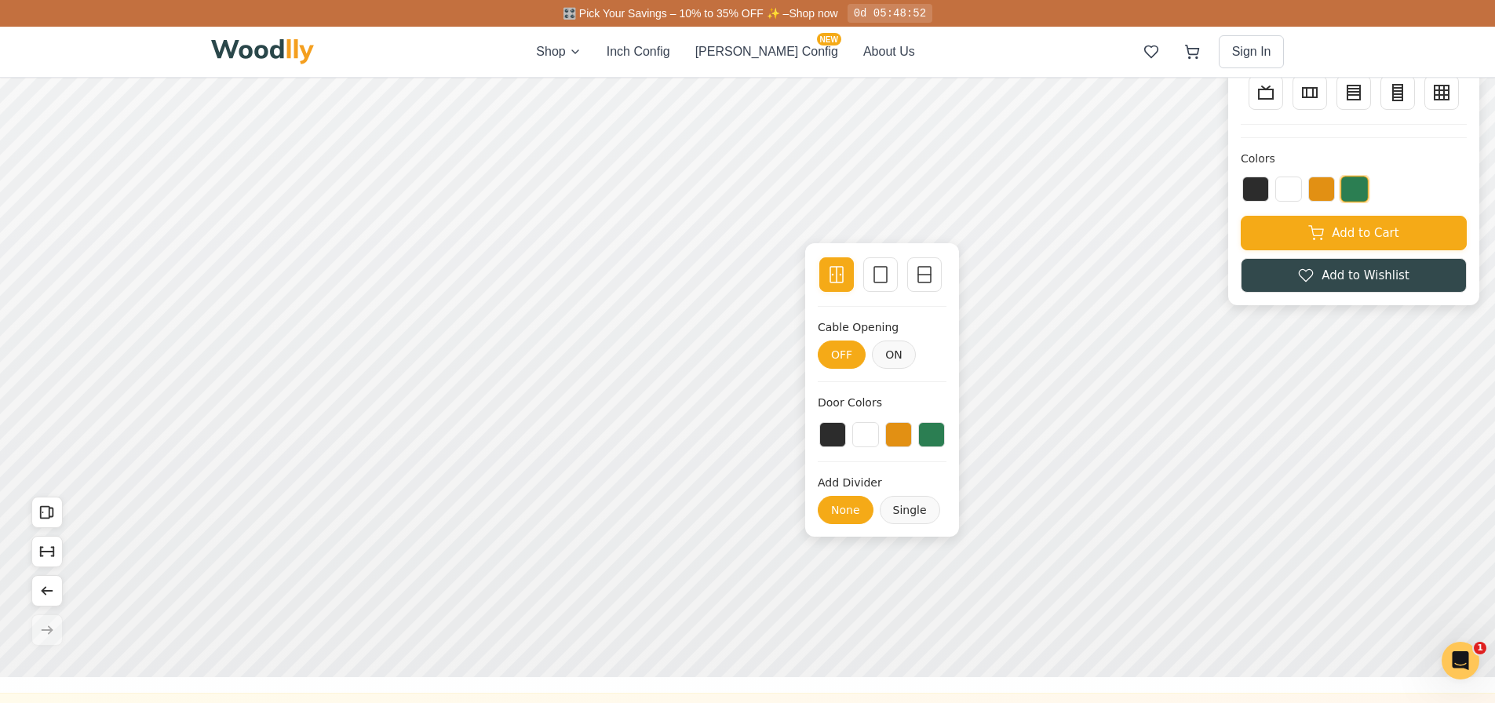
click at [846, 482] on div "Add Divider" at bounding box center [882, 483] width 129 height 16
click at [927, 436] on button at bounding box center [931, 434] width 27 height 25
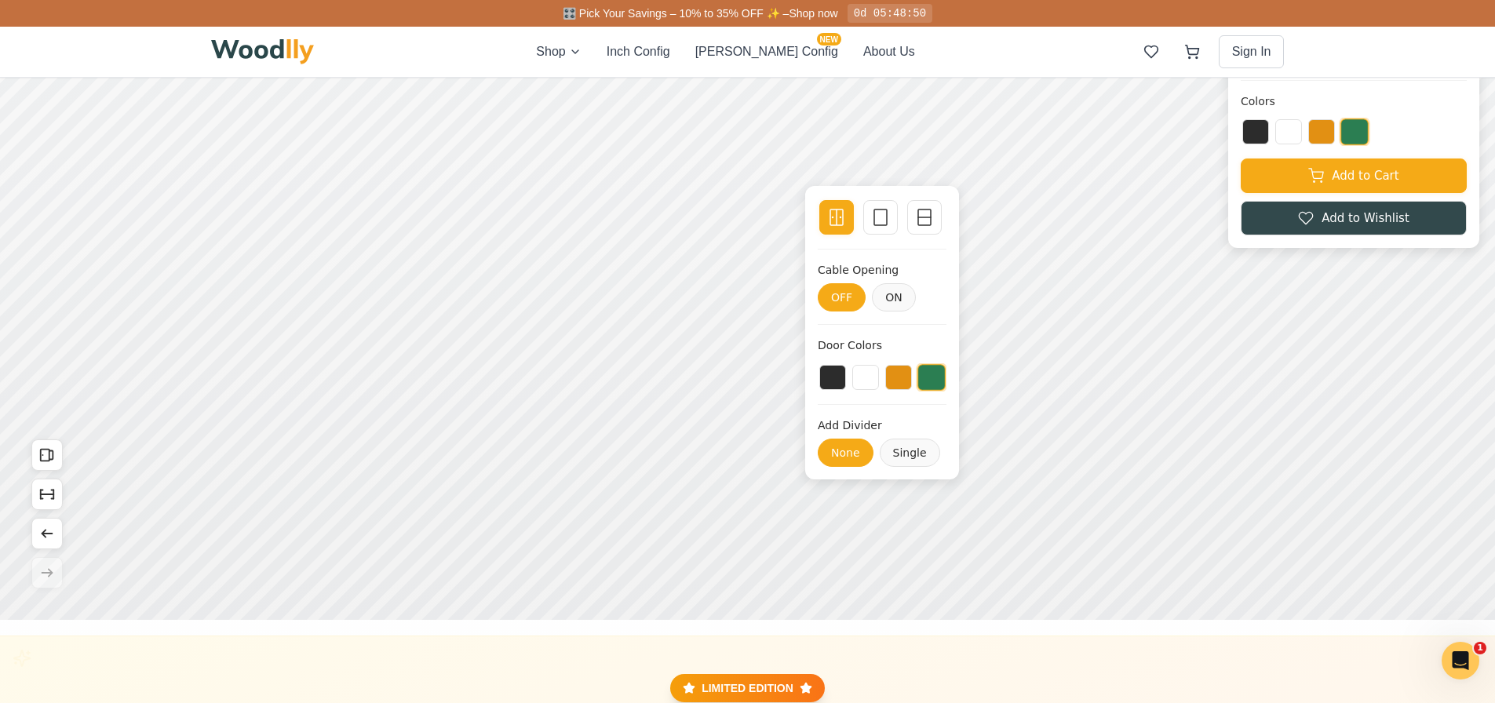
scroll to position [157, 0]
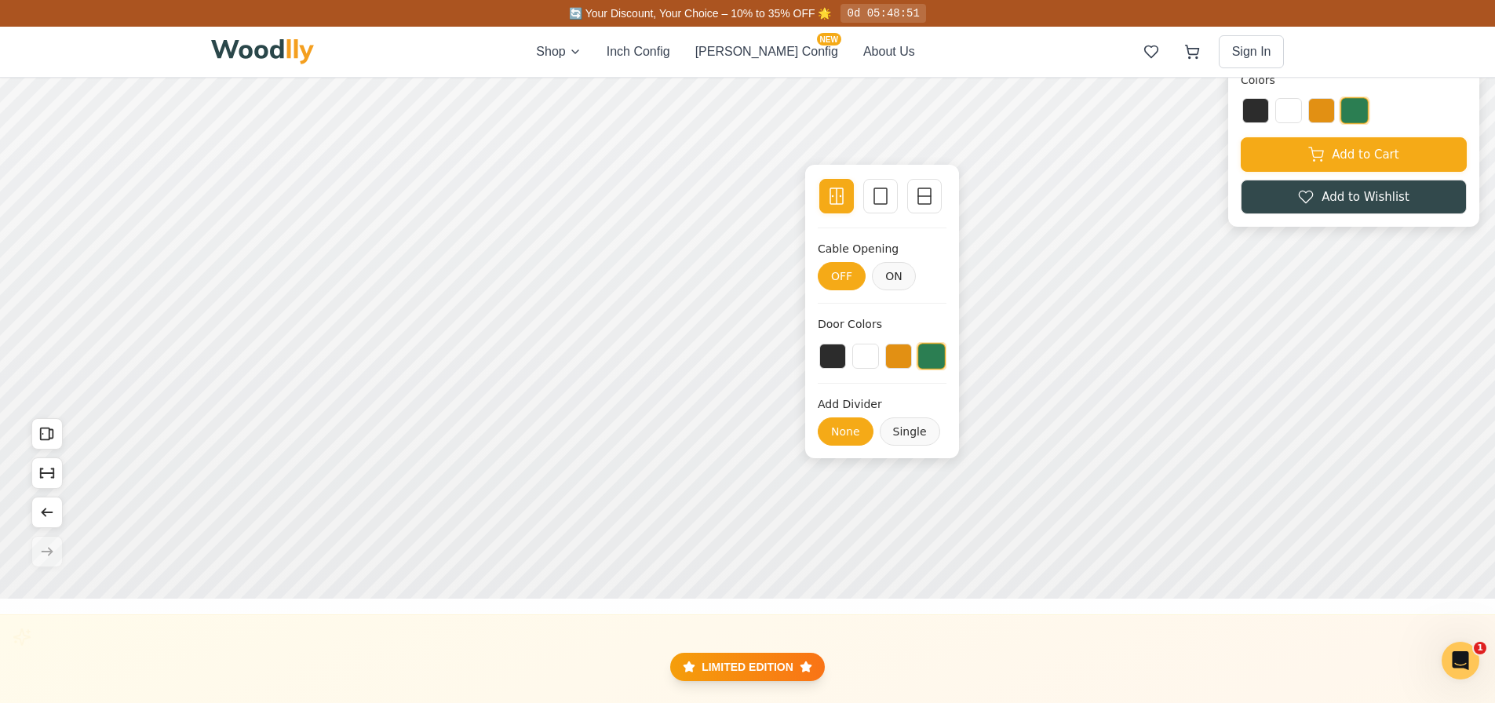
click at [849, 400] on div "Add Divider" at bounding box center [882, 404] width 129 height 16
click at [908, 428] on button "Single" at bounding box center [910, 431] width 60 height 28
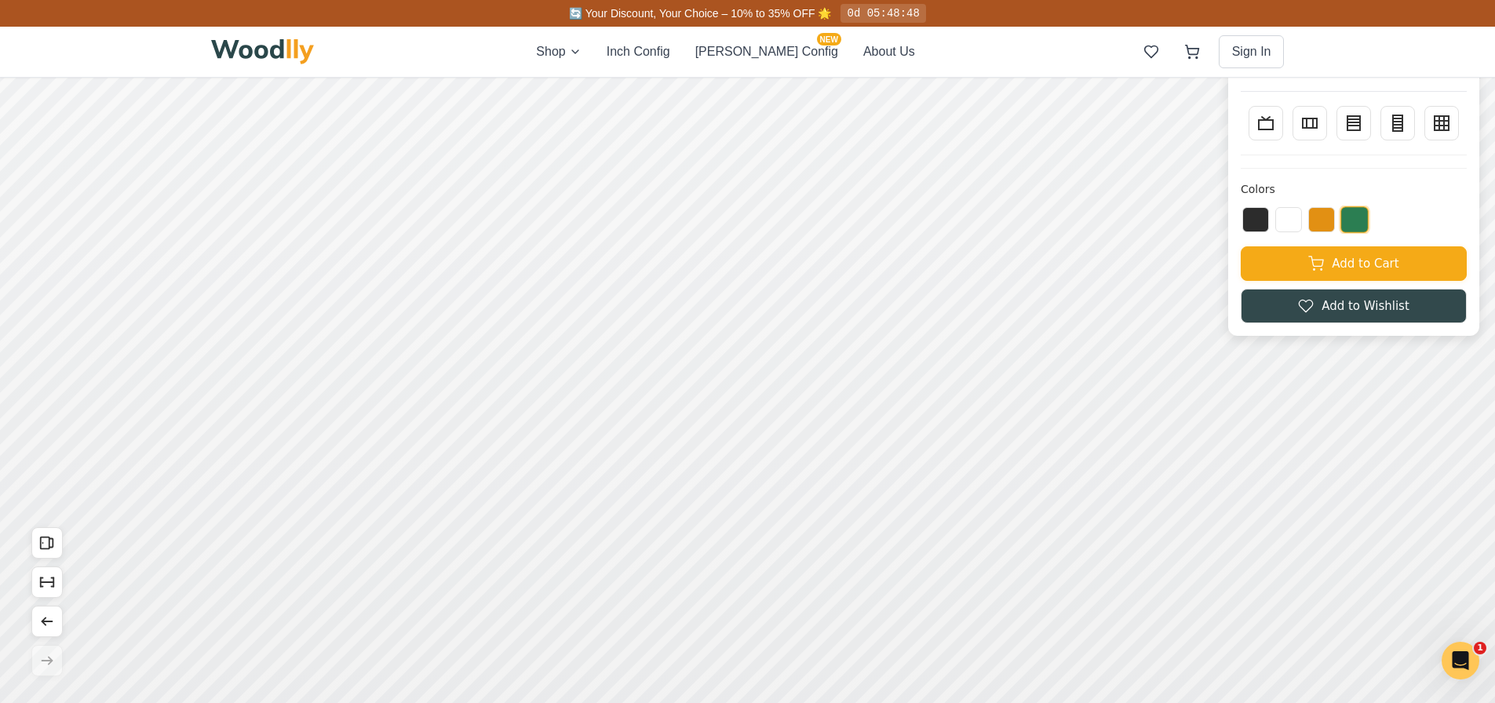
scroll to position [0, 0]
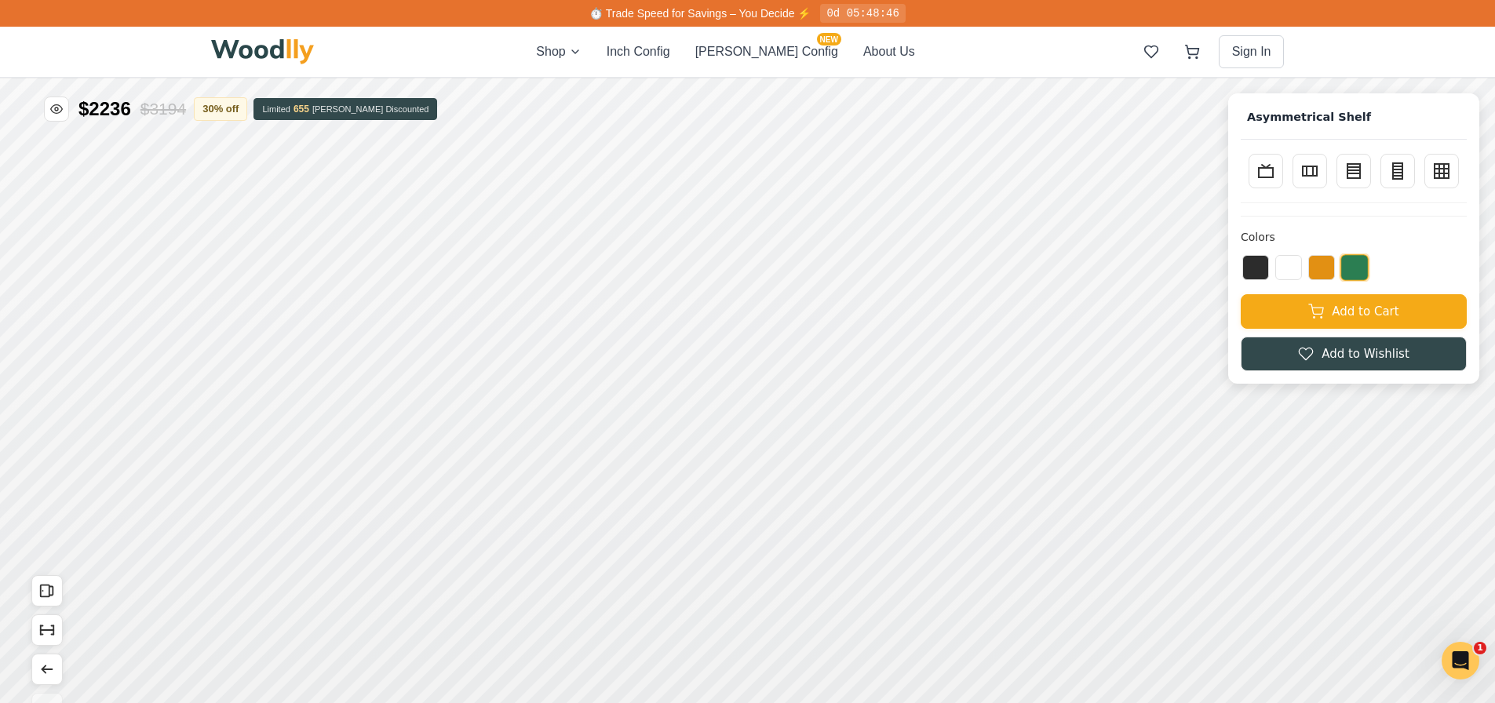
click at [1451, 169] on icon at bounding box center [1441, 171] width 19 height 19
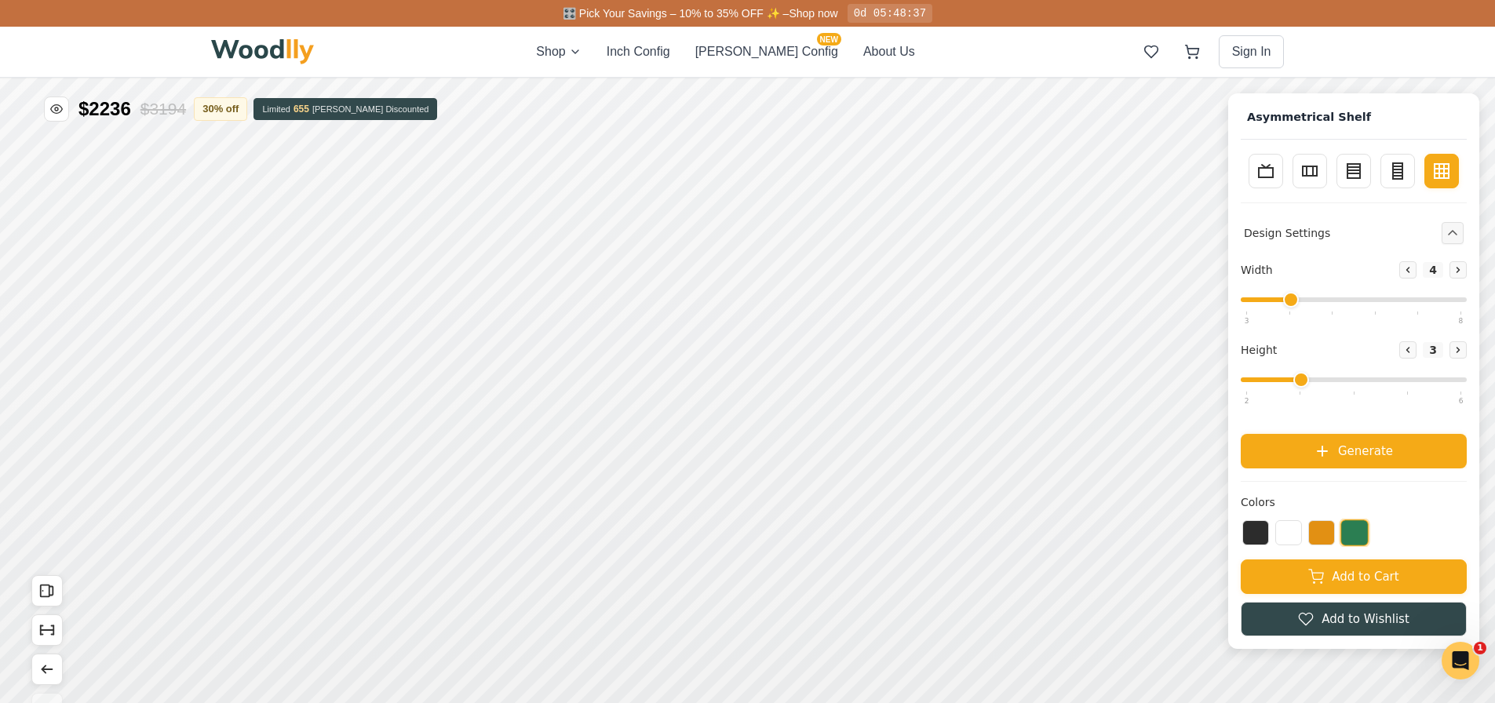
click at [594, 355] on div "Hide Price $2236 $3194 30 % off Limited 655 [PERSON_NAME] Discounted Asymmetric…" at bounding box center [598, 417] width 1794 height 678
click at [1330, 452] on icon at bounding box center [1322, 451] width 16 height 16
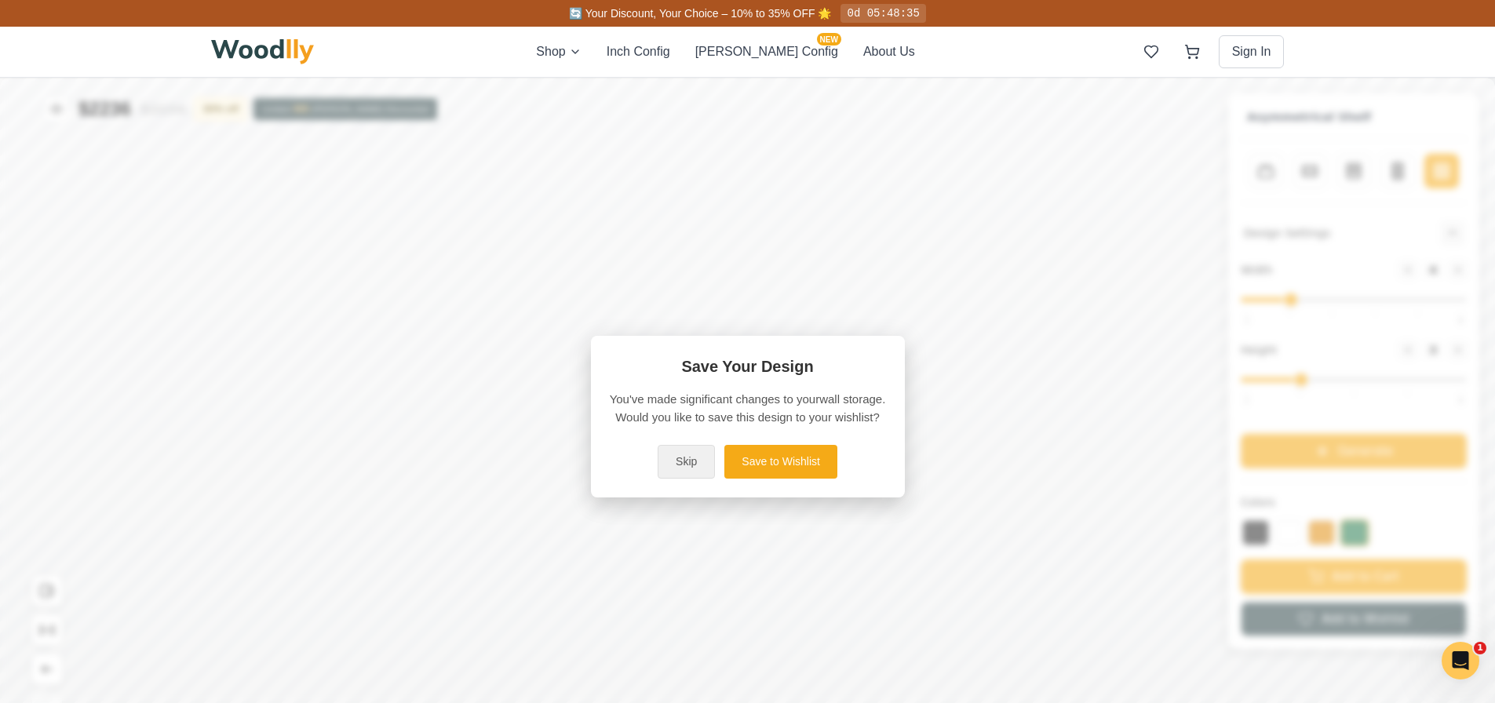
click at [702, 471] on button "Skip" at bounding box center [686, 462] width 57 height 34
